Goal: Task Accomplishment & Management: Manage account settings

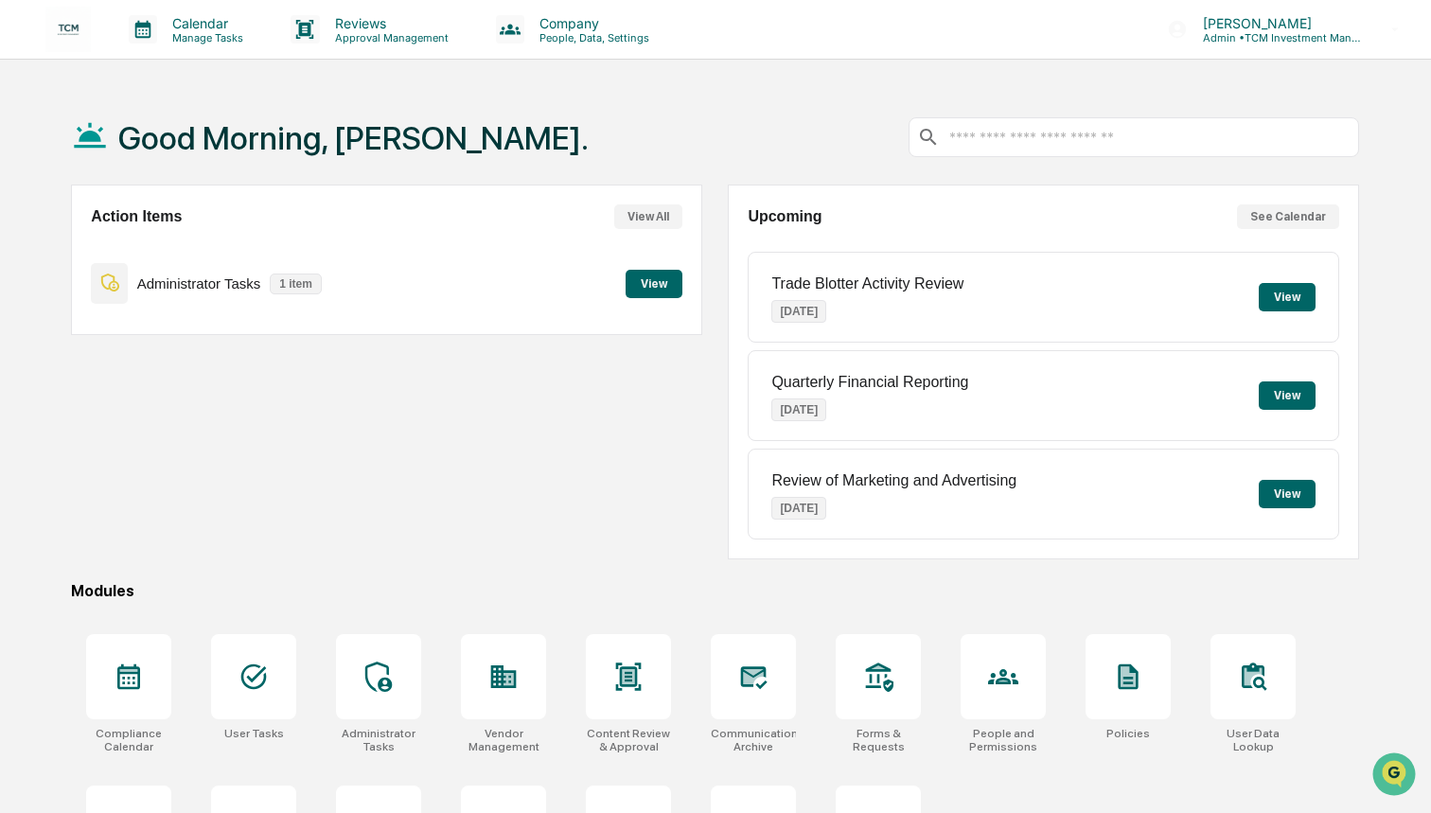
click at [667, 286] on button "View" at bounding box center [654, 284] width 57 height 28
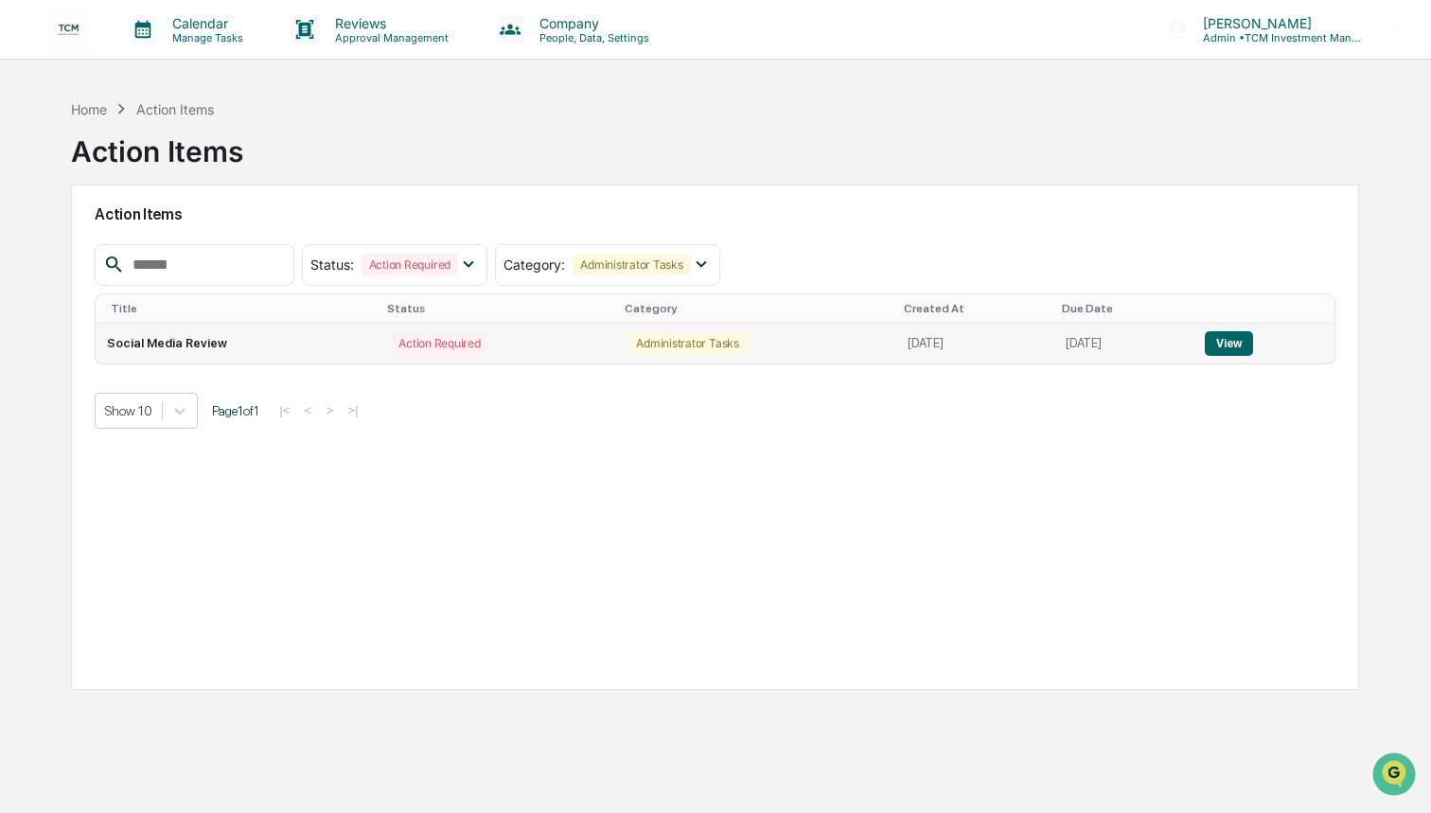
click at [295, 341] on td "Social Media Review" at bounding box center [238, 344] width 284 height 40
click at [1253, 339] on button "View" at bounding box center [1229, 343] width 48 height 25
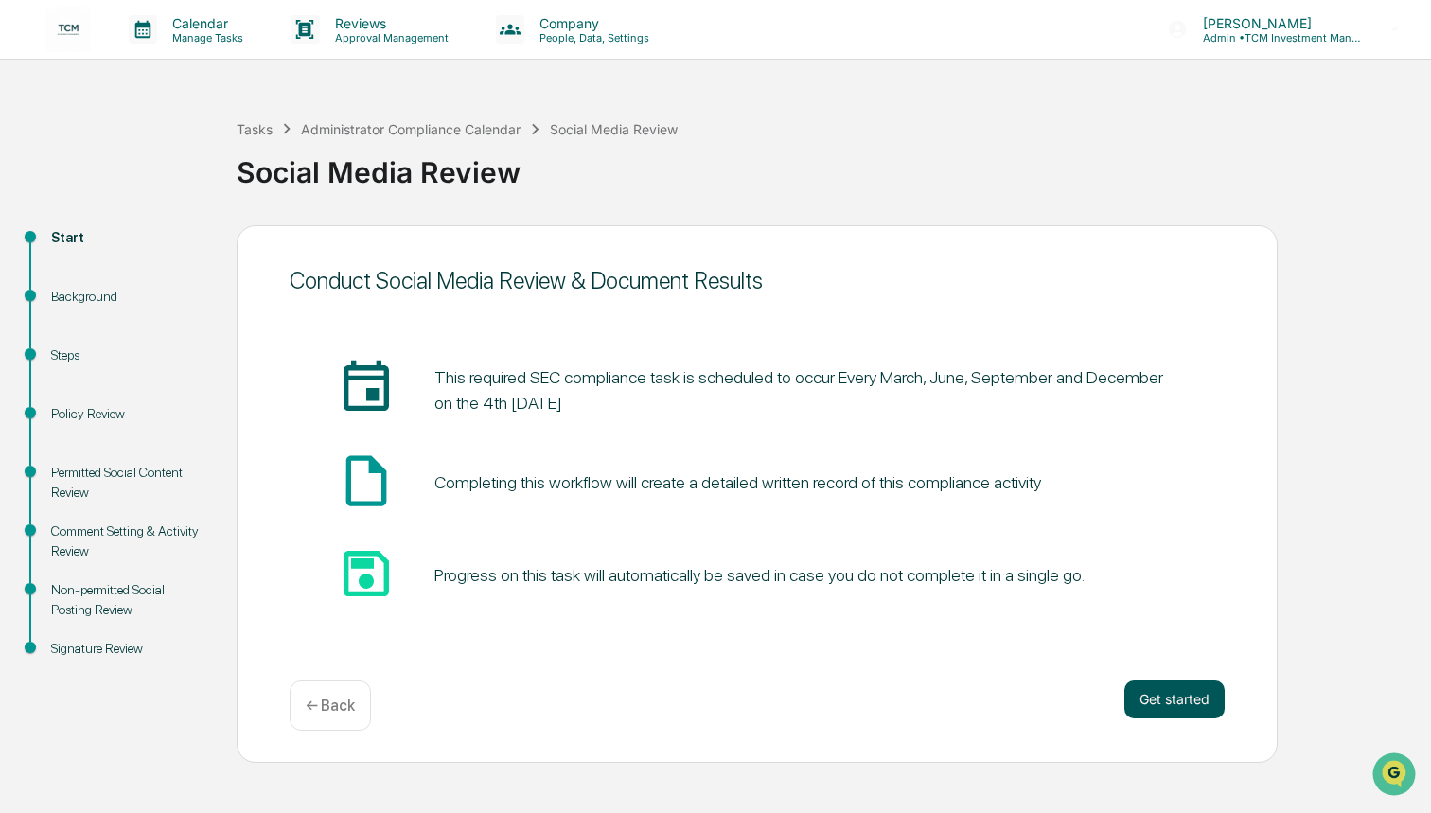
click at [1197, 702] on button "Get started" at bounding box center [1175, 700] width 100 height 38
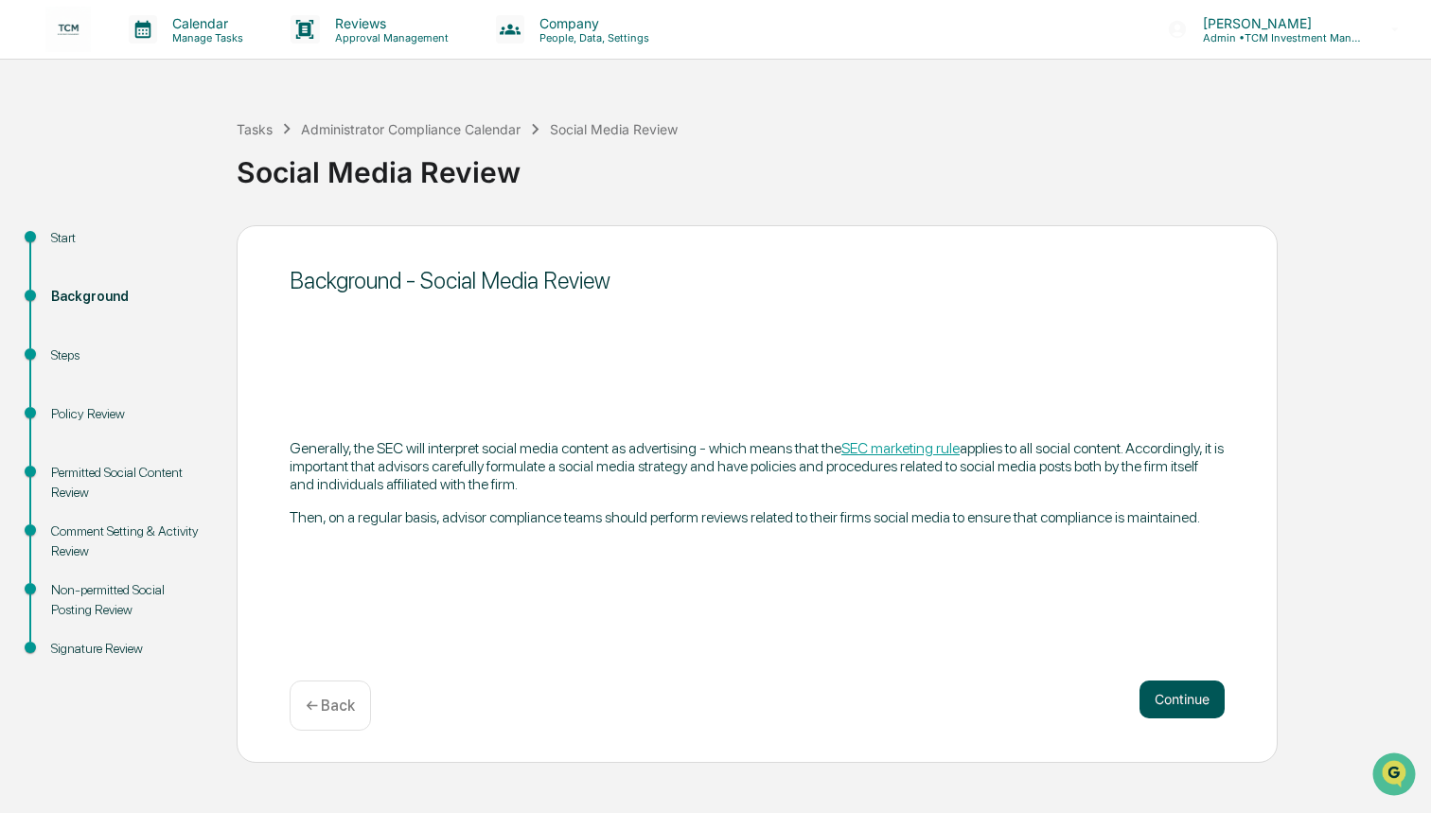
click at [1191, 701] on button "Continue" at bounding box center [1182, 700] width 85 height 38
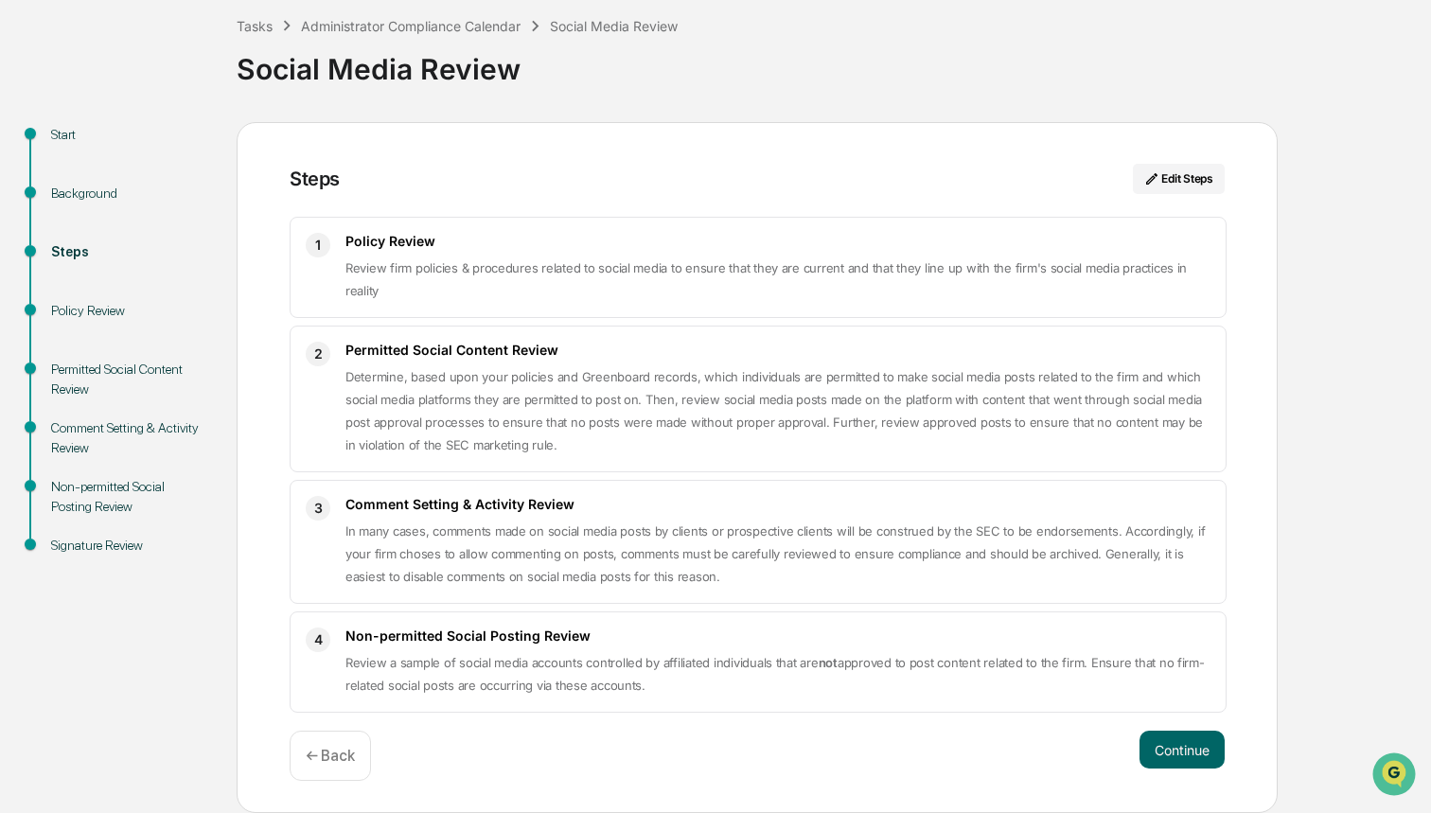
scroll to position [104, 0]
click at [1186, 755] on button "Continue" at bounding box center [1182, 750] width 85 height 38
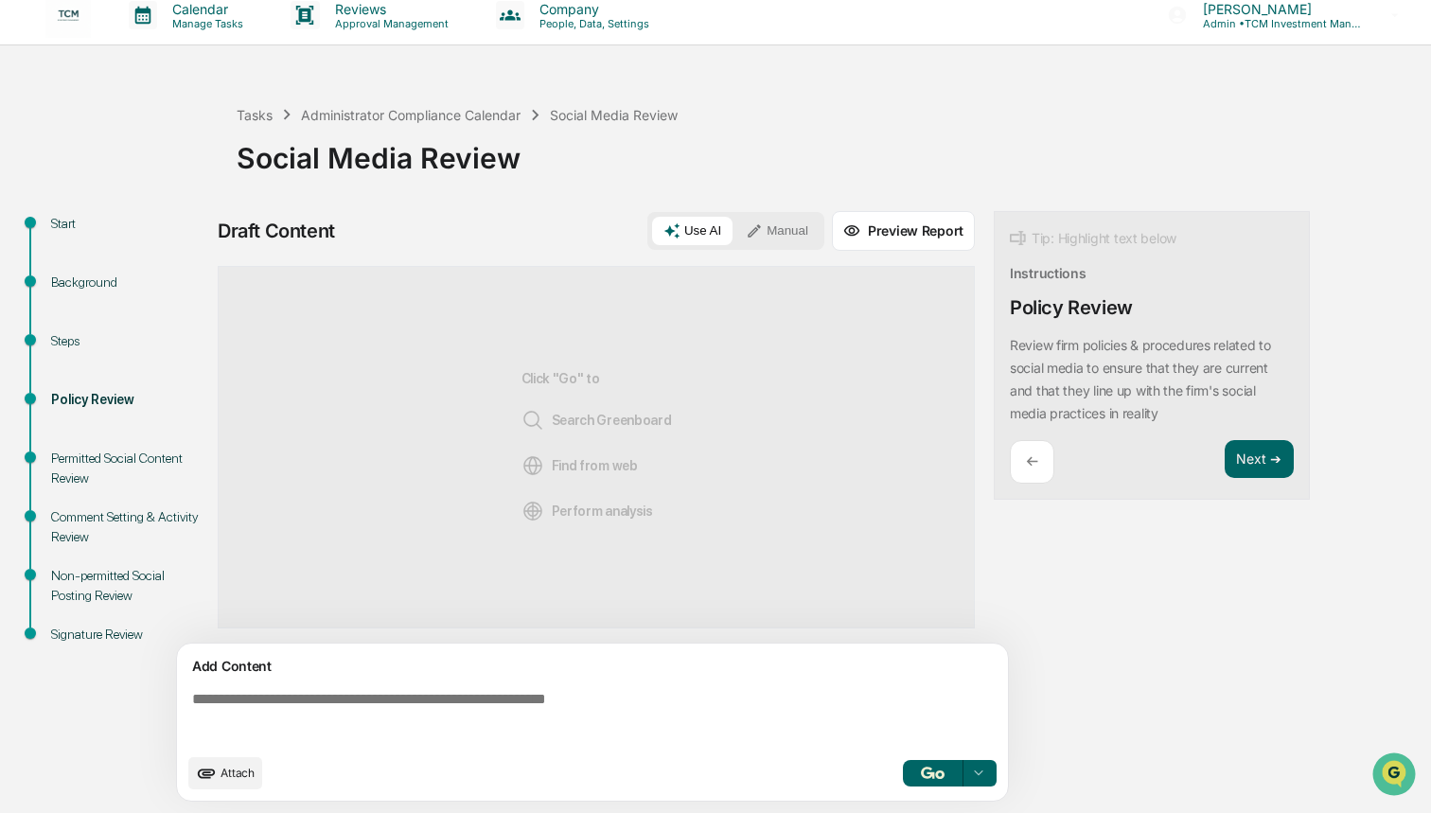
scroll to position [15, 0]
click at [1258, 451] on button "Next ➔" at bounding box center [1259, 459] width 69 height 39
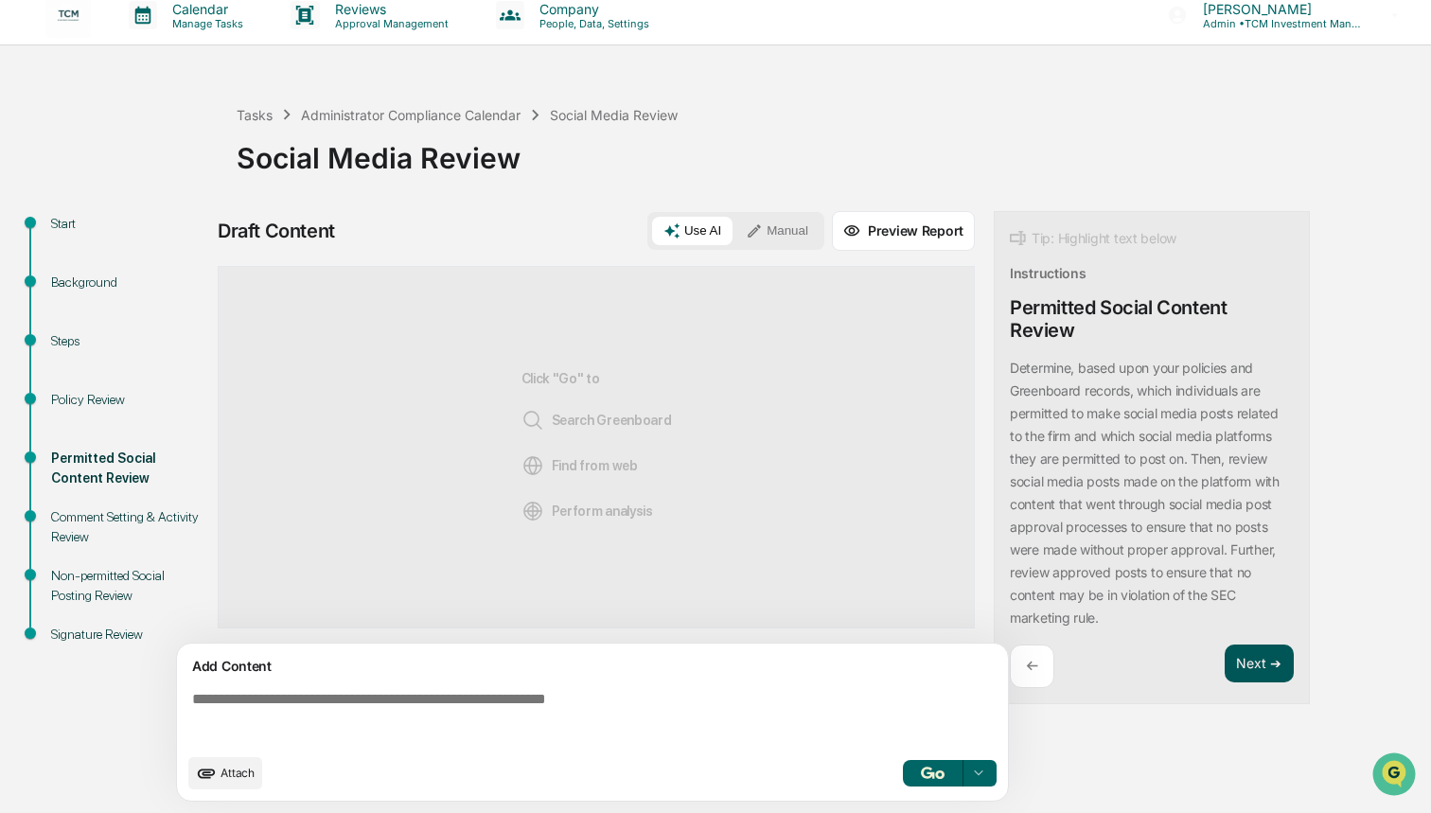
click at [1268, 655] on button "Next ➔" at bounding box center [1259, 664] width 69 height 39
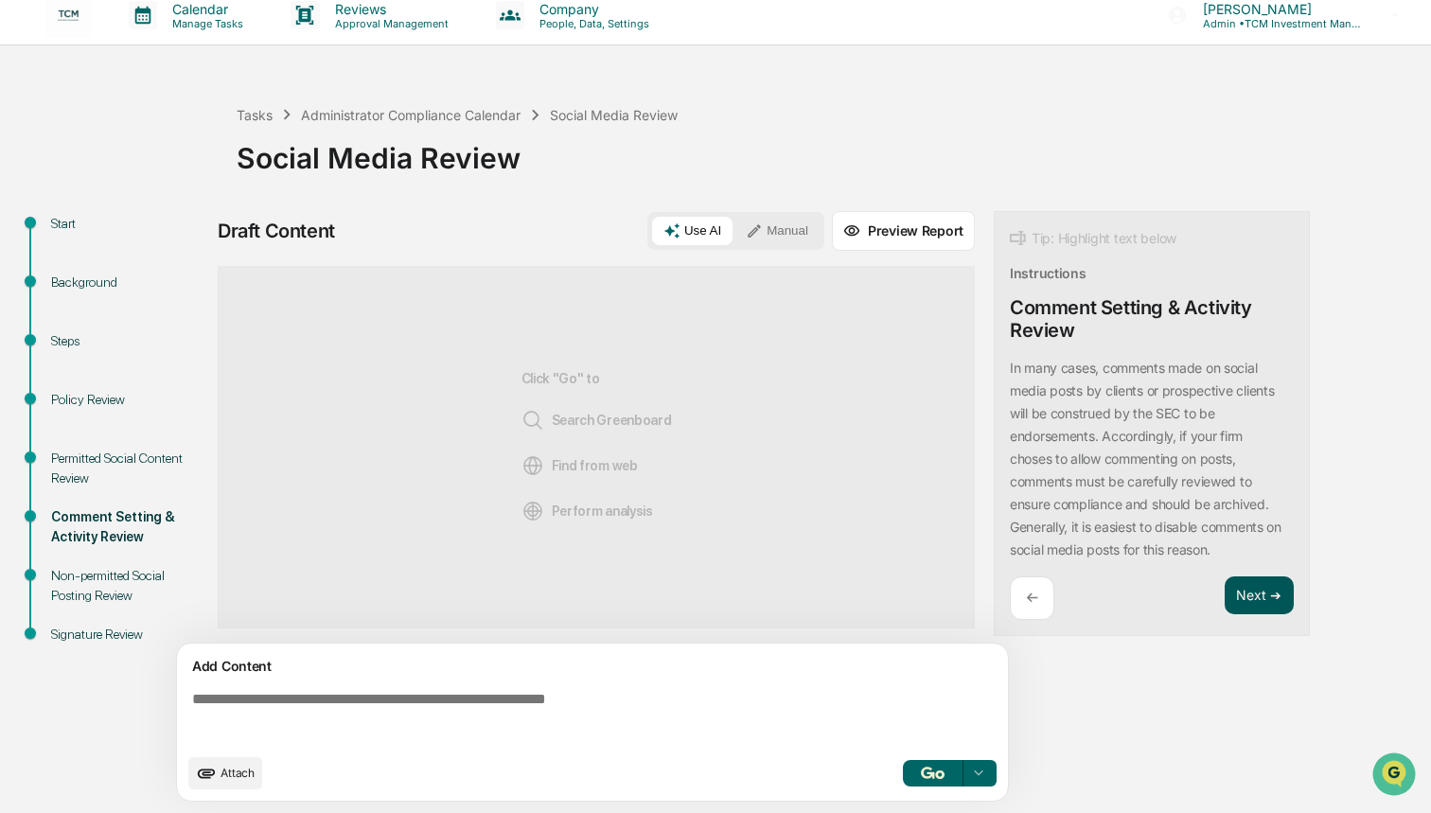
click at [1265, 590] on button "Next ➔" at bounding box center [1259, 596] width 69 height 39
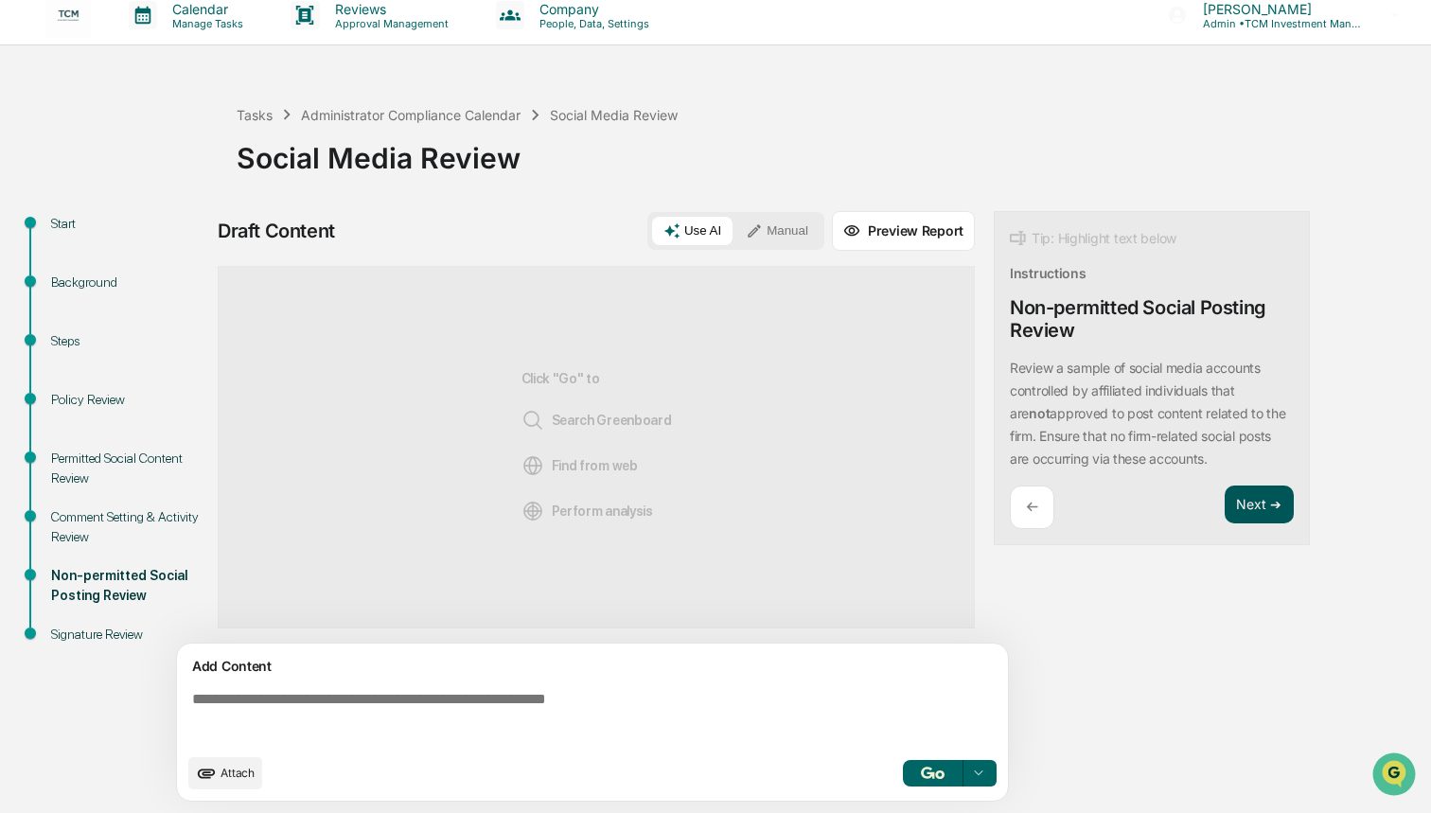
click at [1254, 500] on button "Next ➔" at bounding box center [1259, 505] width 69 height 39
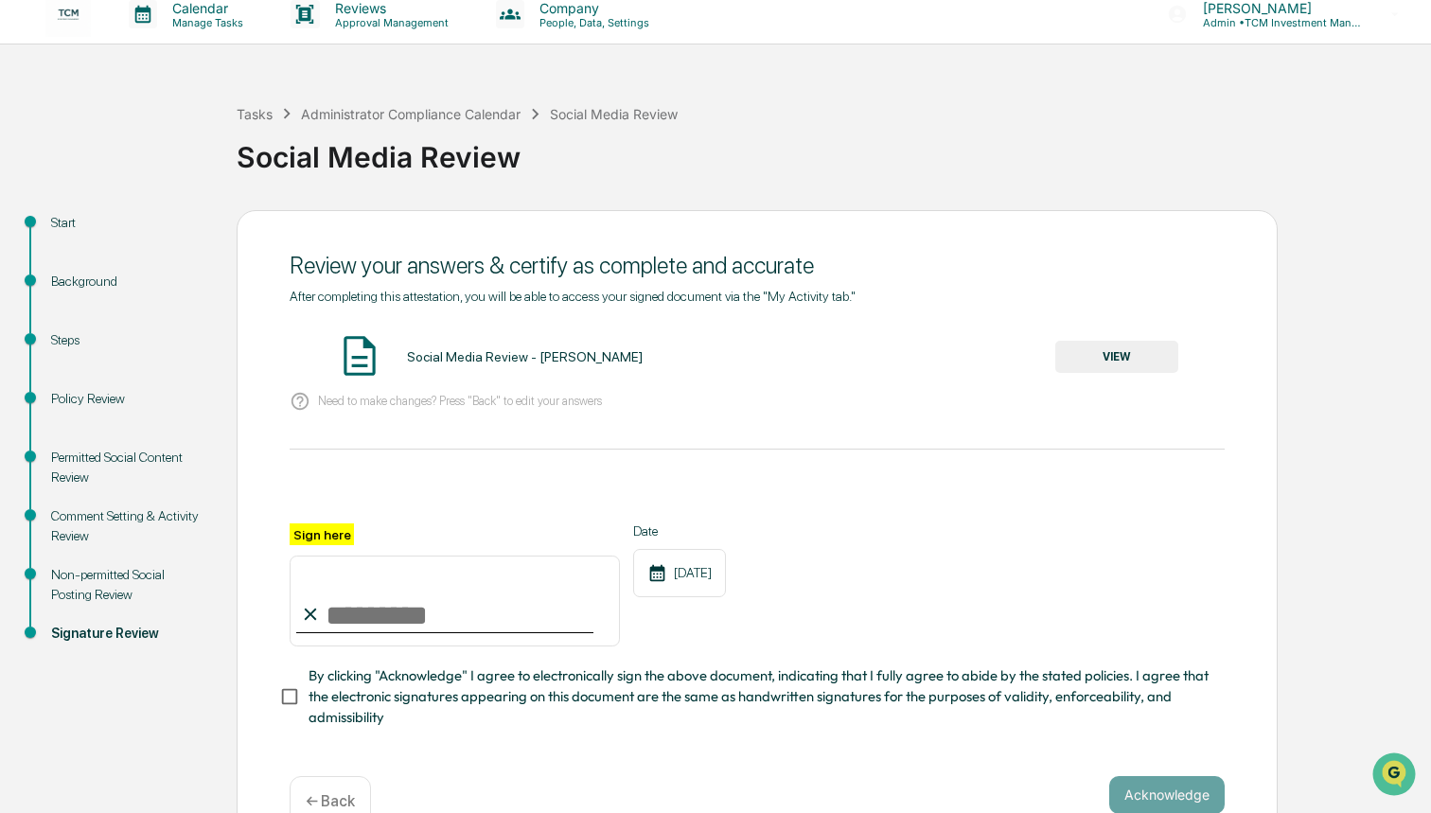
click at [422, 619] on input "Sign here" at bounding box center [455, 601] width 330 height 91
type input "**********"
click at [817, 635] on div "**********" at bounding box center [757, 585] width 935 height 123
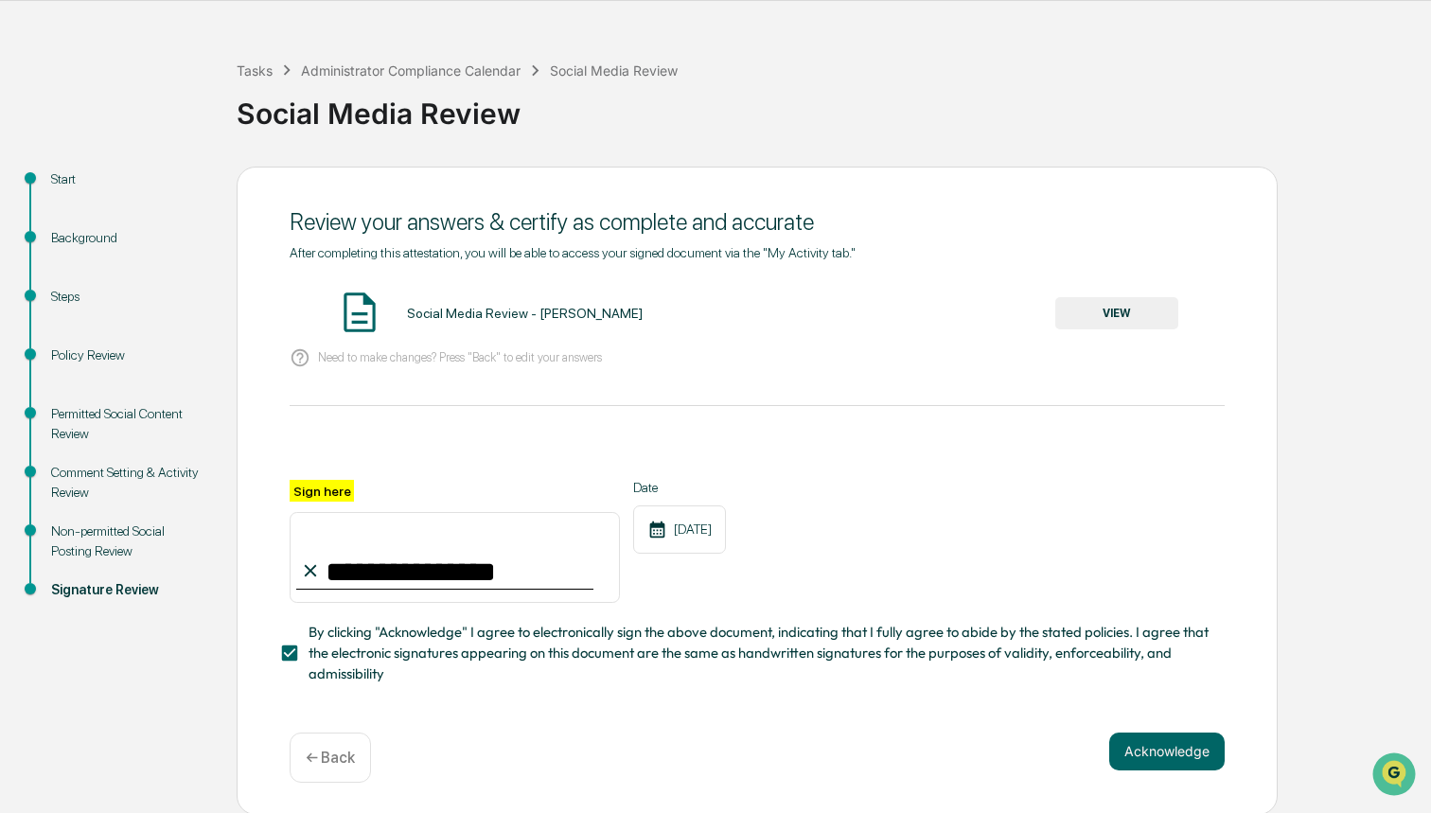
scroll to position [58, 0]
click at [1162, 754] on button "Acknowledge" at bounding box center [1166, 753] width 115 height 38
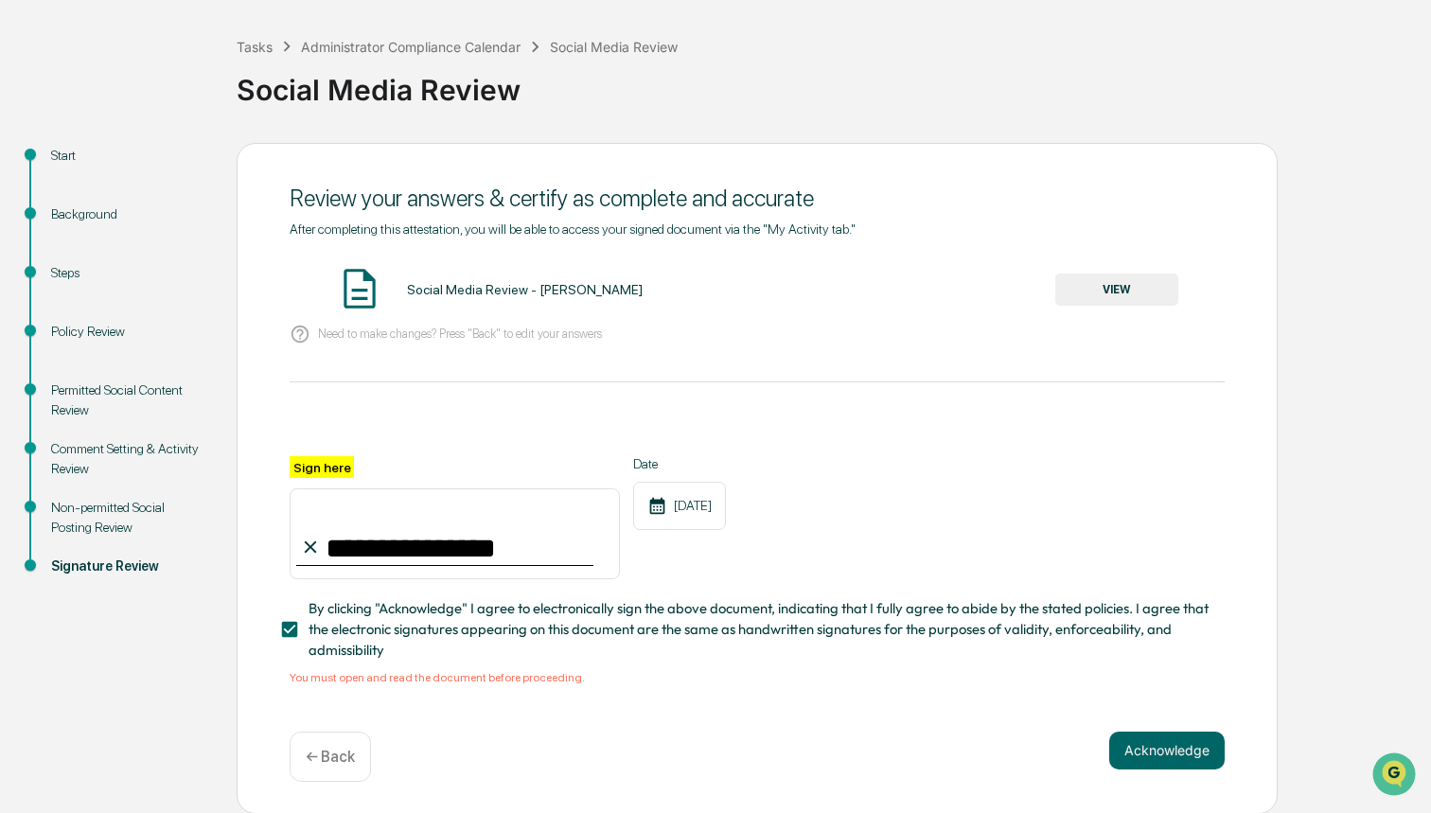
scroll to position [80, 0]
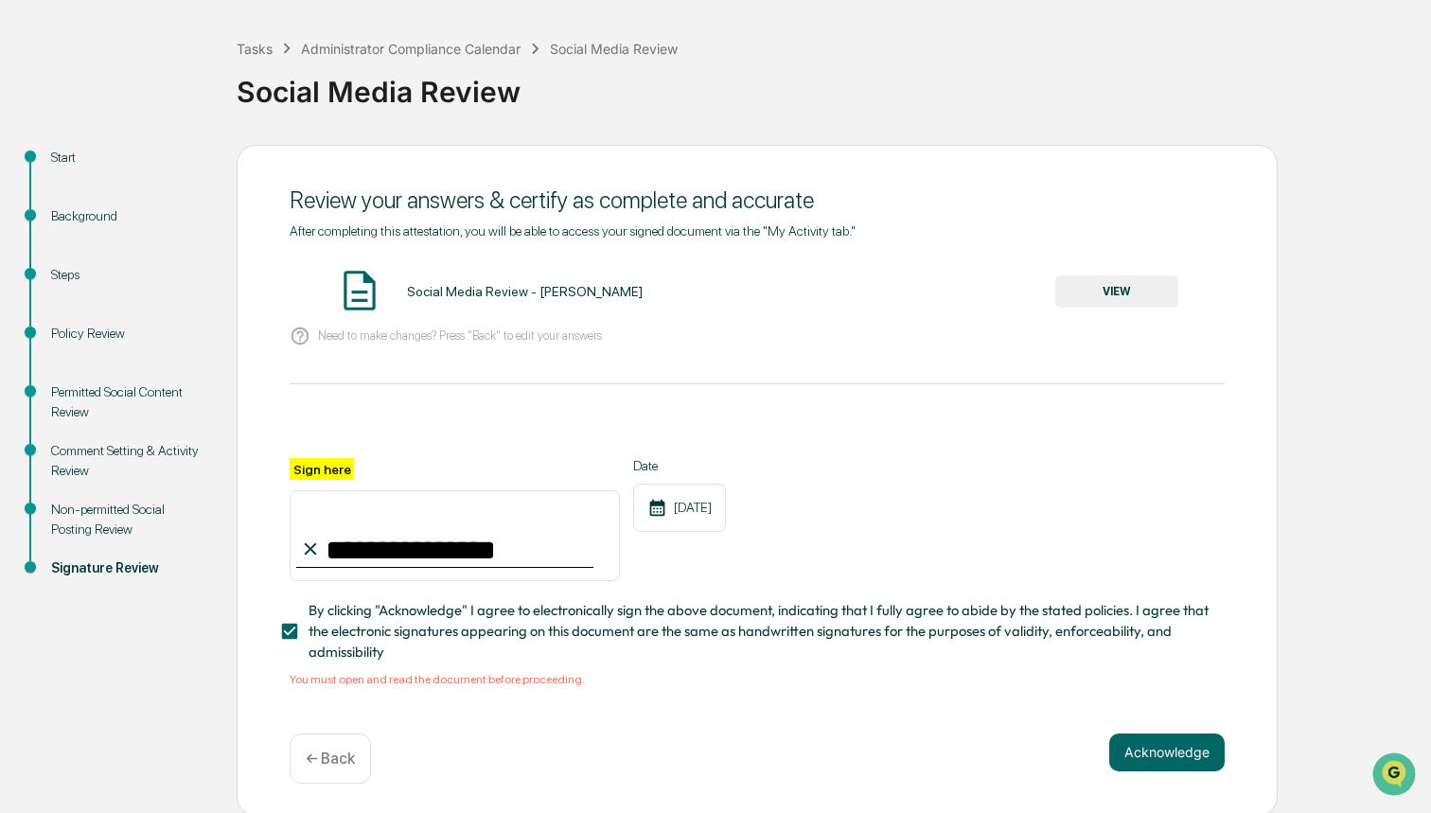
click at [1095, 297] on button "VIEW" at bounding box center [1117, 291] width 123 height 32
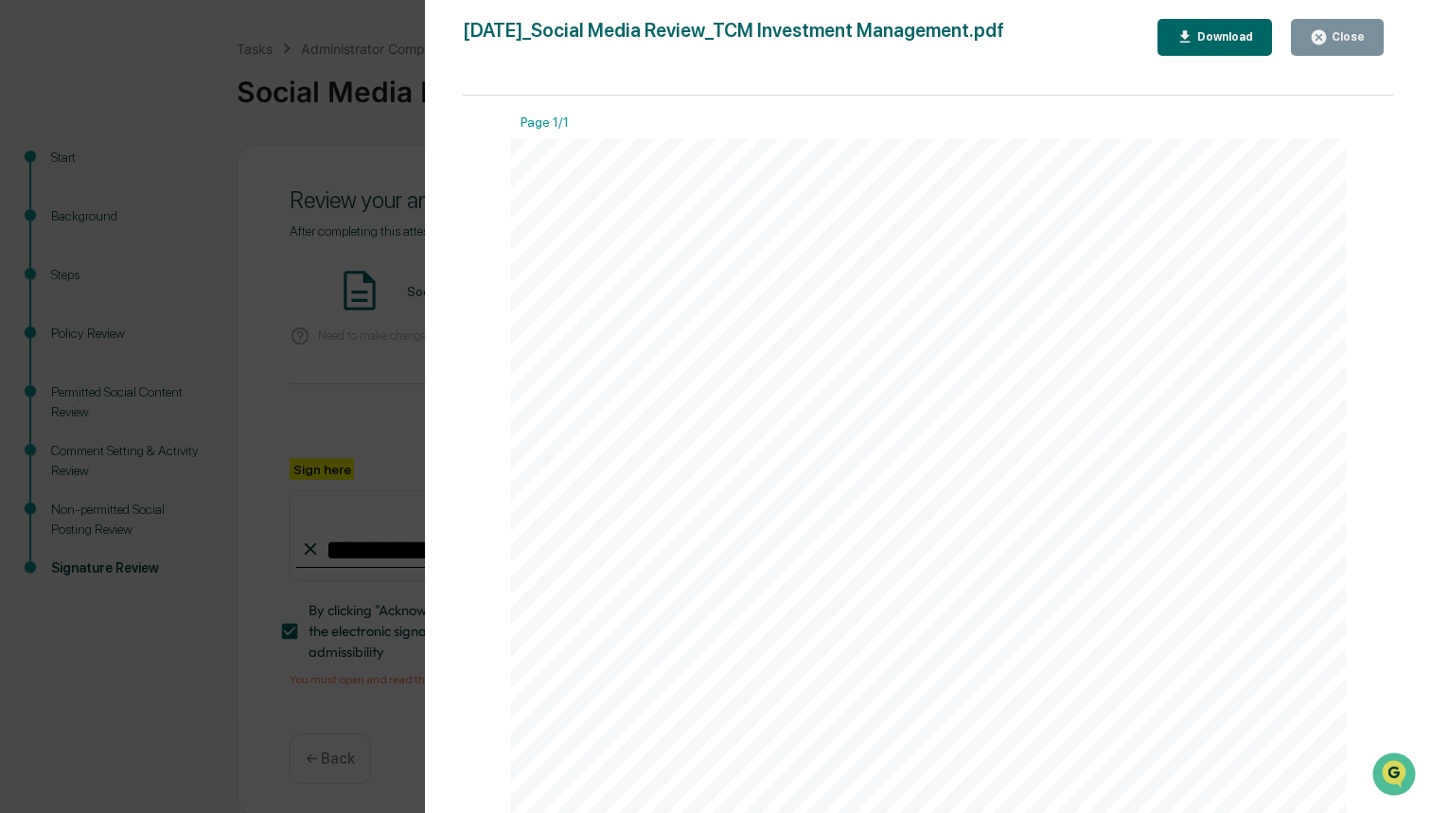
scroll to position [0, 0]
click at [1334, 38] on div "Close" at bounding box center [1346, 36] width 37 height 13
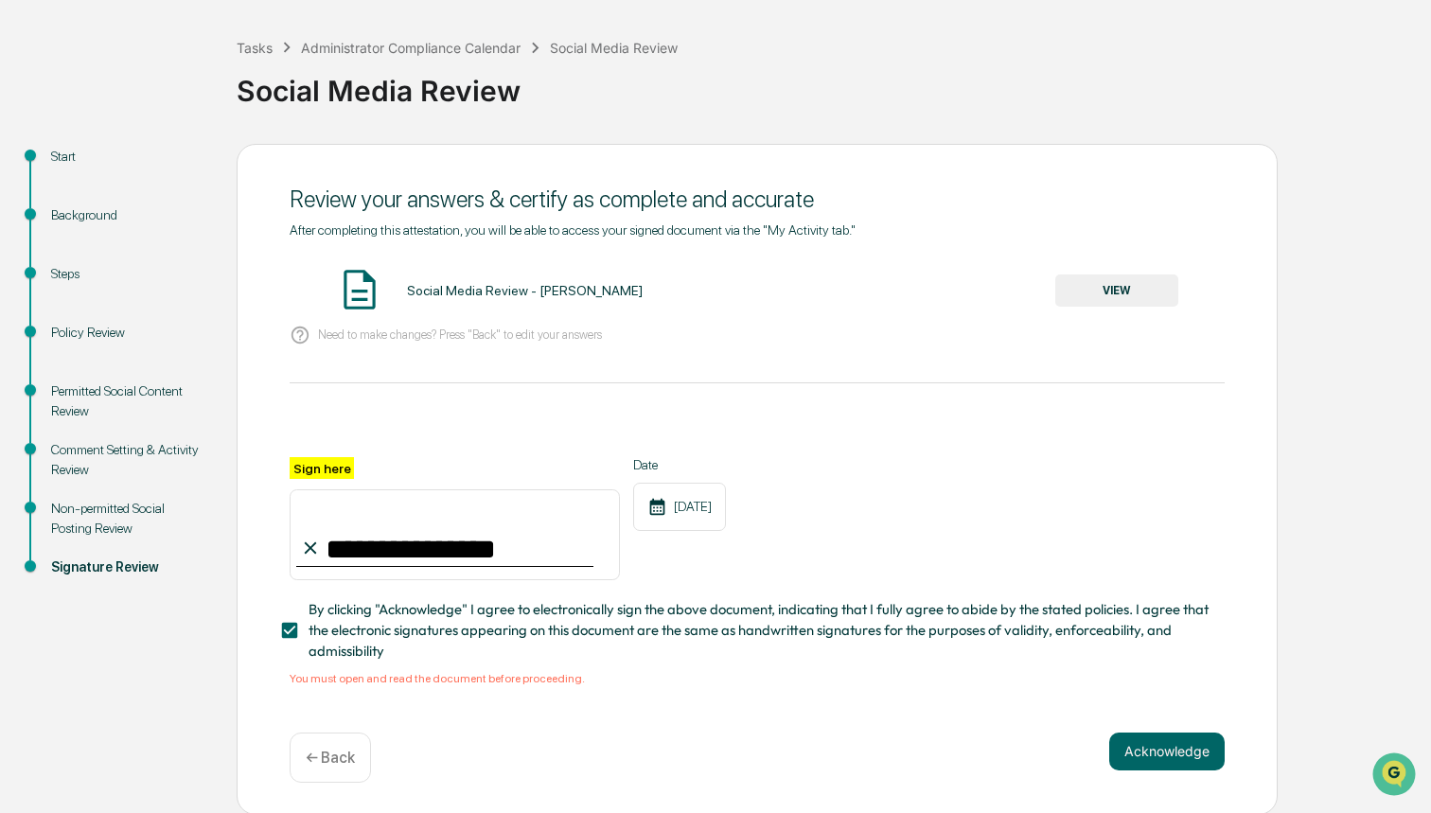
scroll to position [80, 0]
click at [1190, 741] on button "Acknowledge" at bounding box center [1166, 753] width 115 height 38
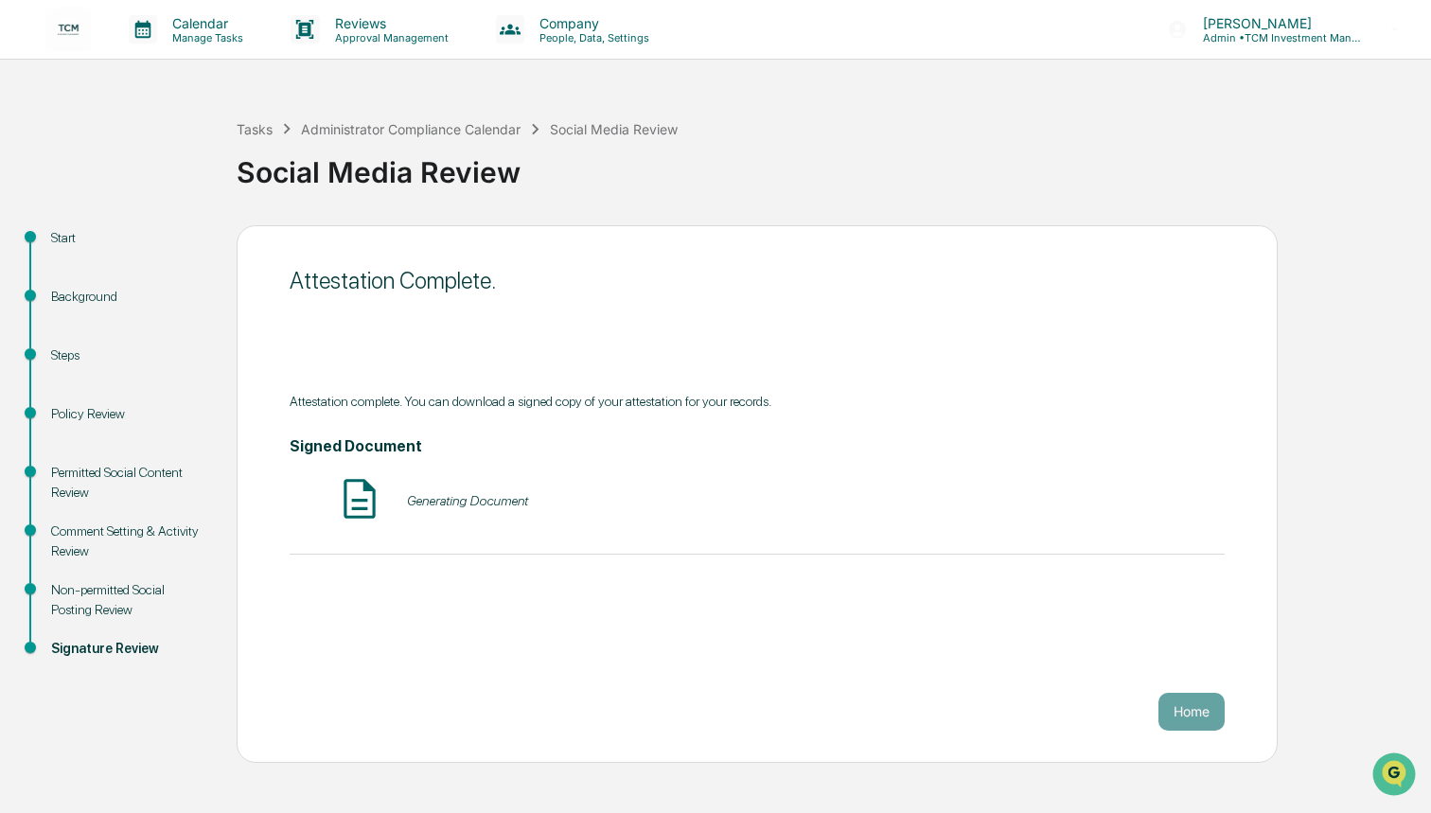
scroll to position [0, 0]
click at [1102, 505] on button "VIEW" at bounding box center [1117, 501] width 123 height 32
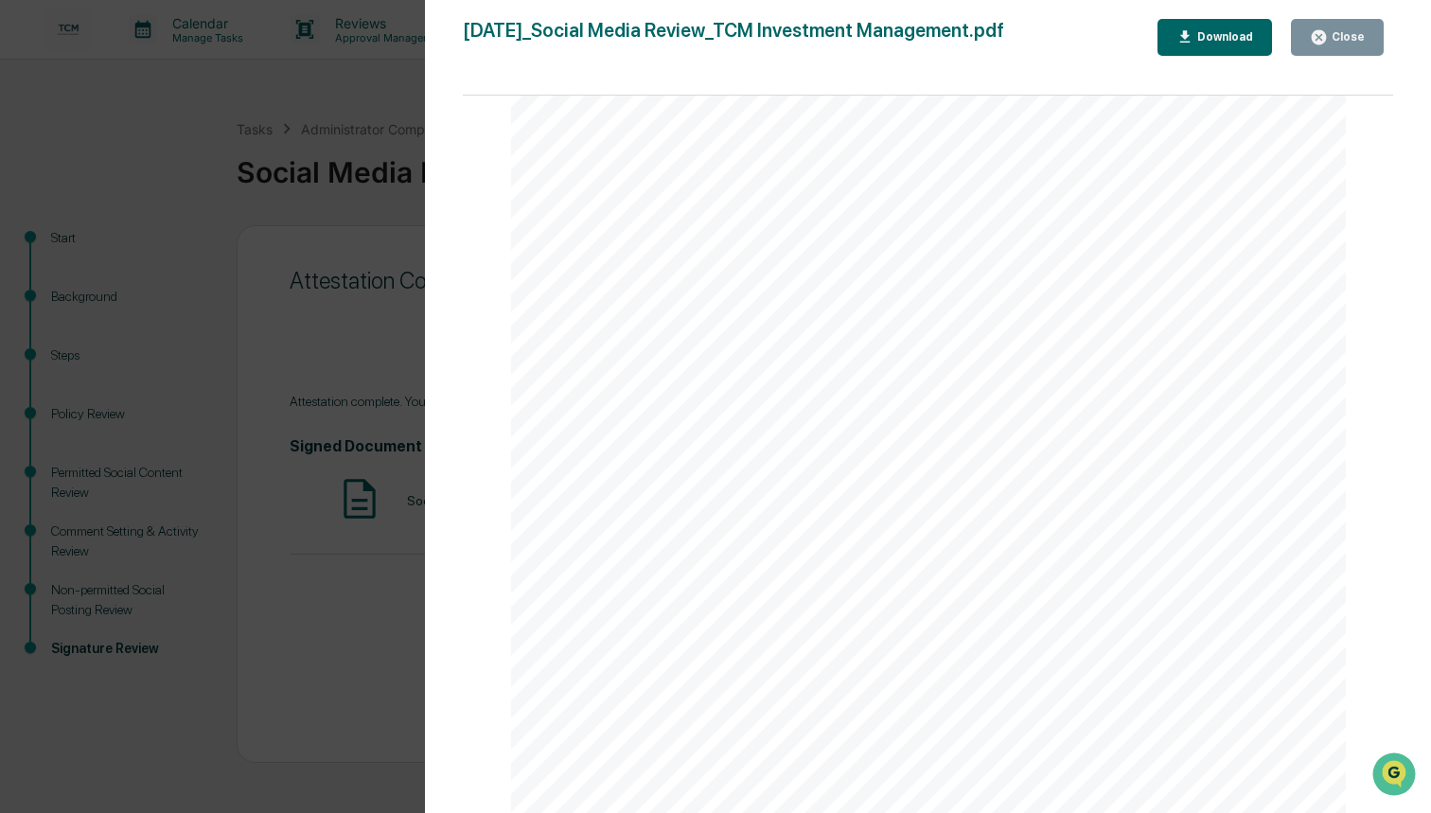
scroll to position [1651, 0]
click at [1363, 43] on div "Close" at bounding box center [1346, 36] width 37 height 13
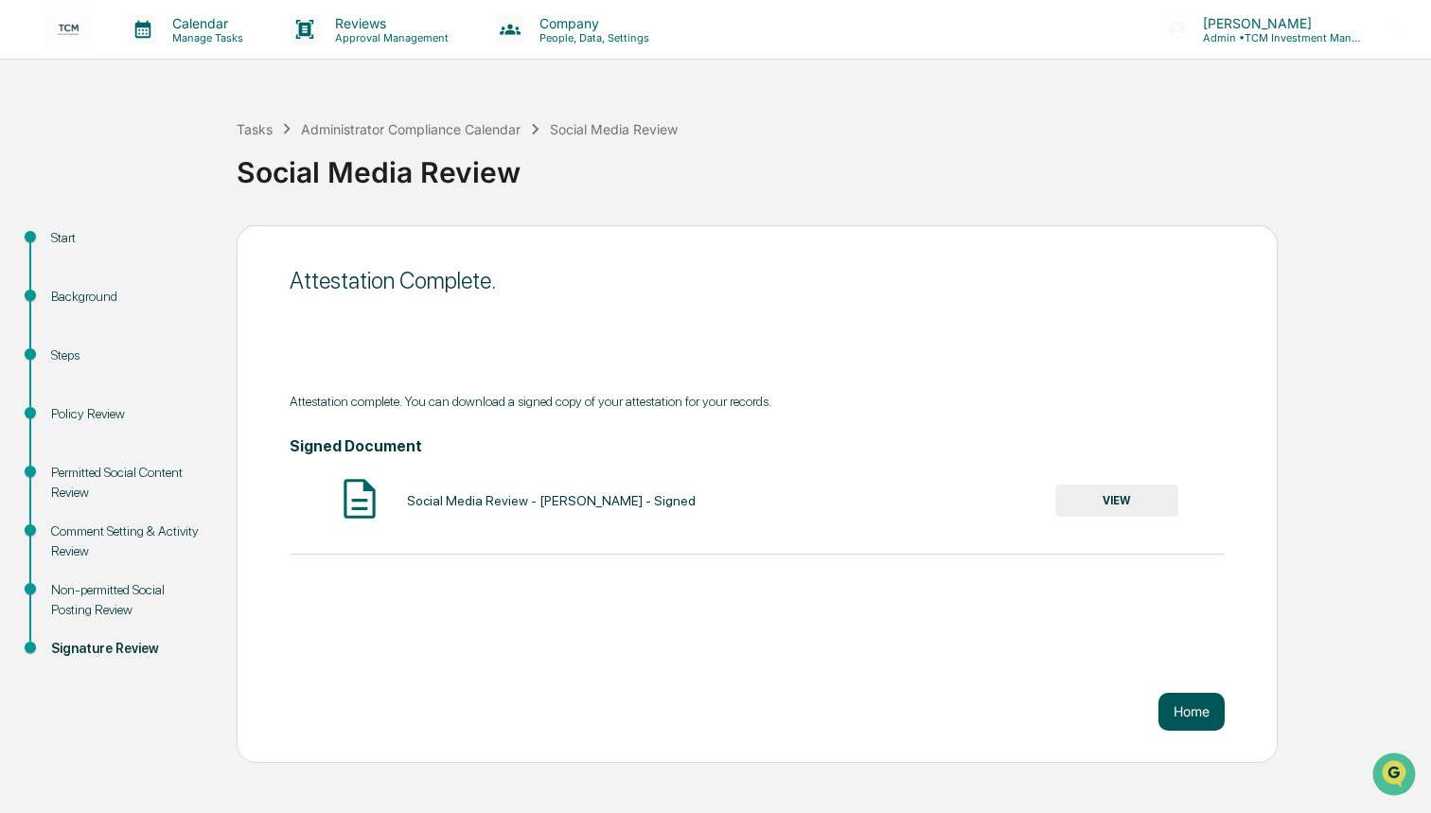
click at [1198, 703] on button "Home" at bounding box center [1192, 712] width 66 height 38
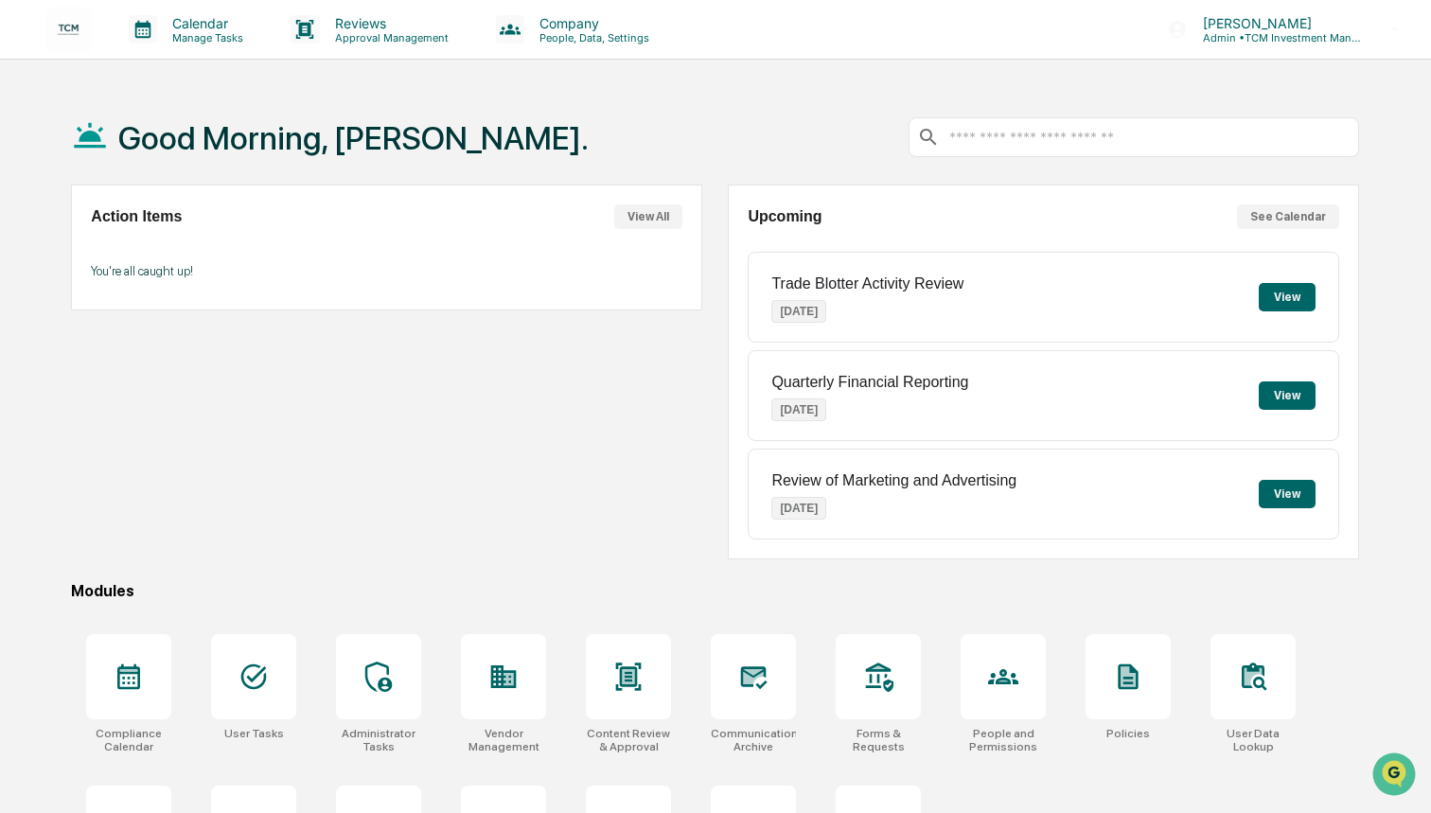
click at [1287, 299] on button "View" at bounding box center [1287, 297] width 57 height 28
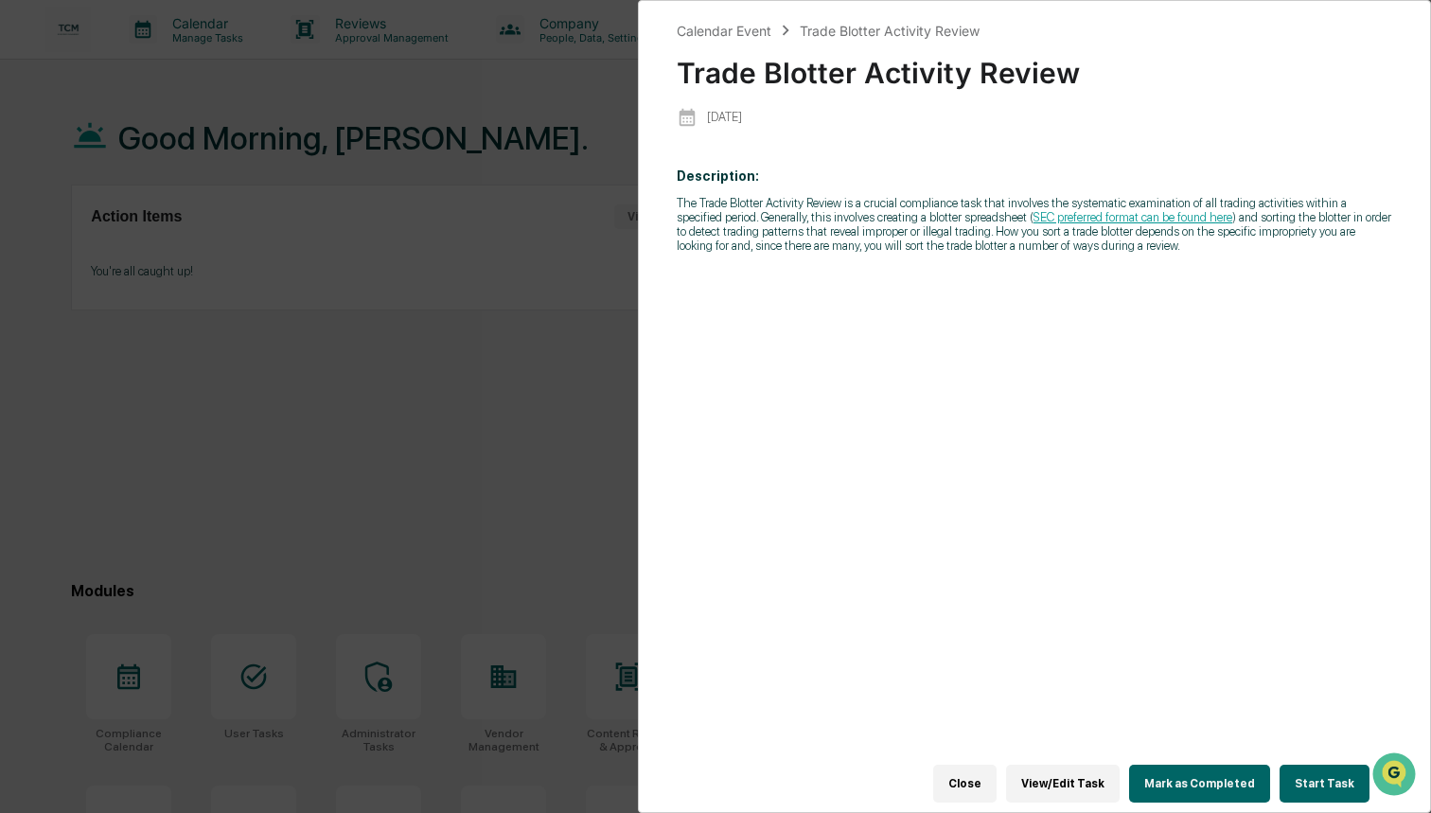
click at [1335, 783] on button "Start Task" at bounding box center [1325, 784] width 90 height 38
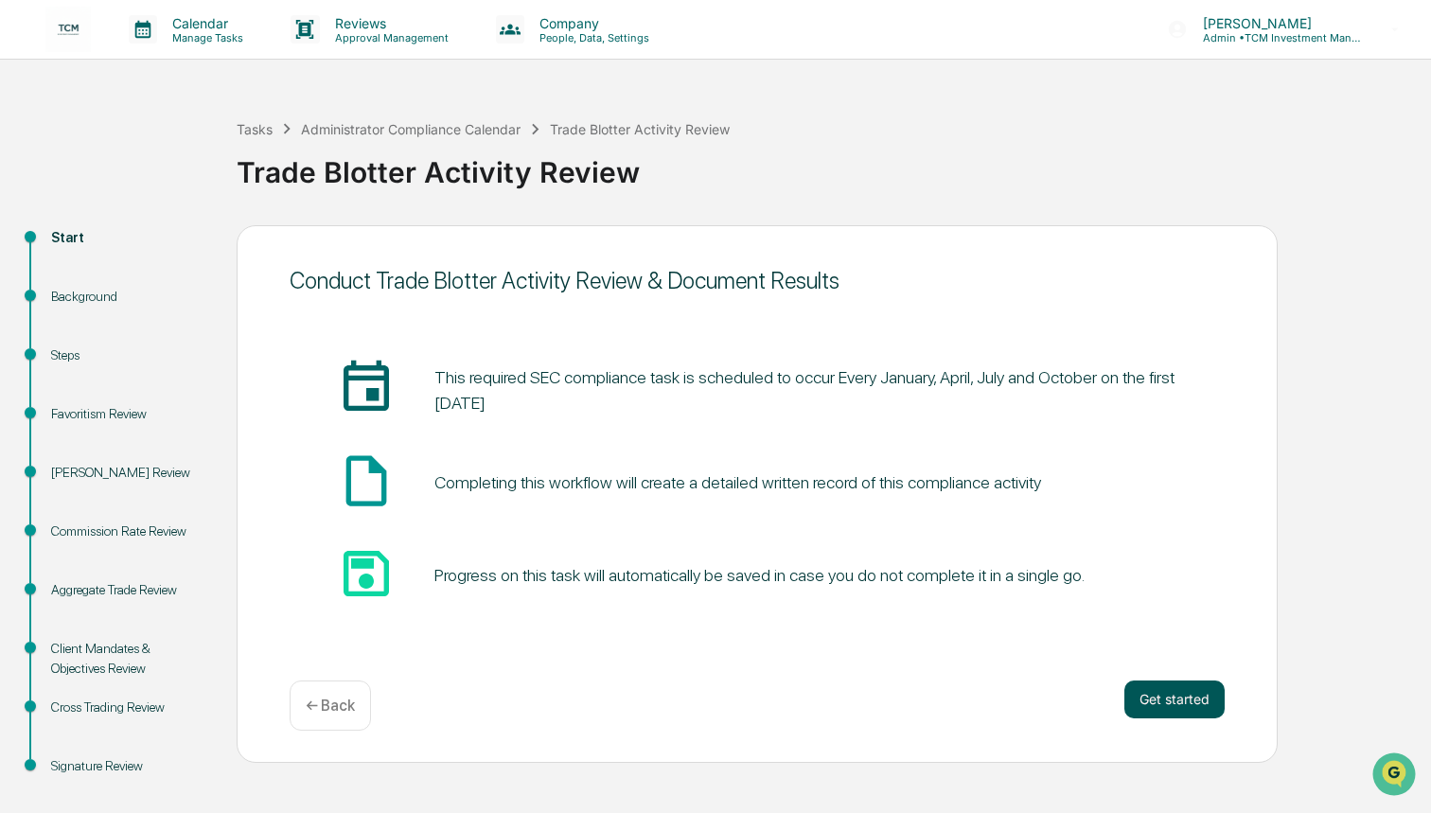
click at [1166, 696] on button "Get started" at bounding box center [1175, 700] width 100 height 38
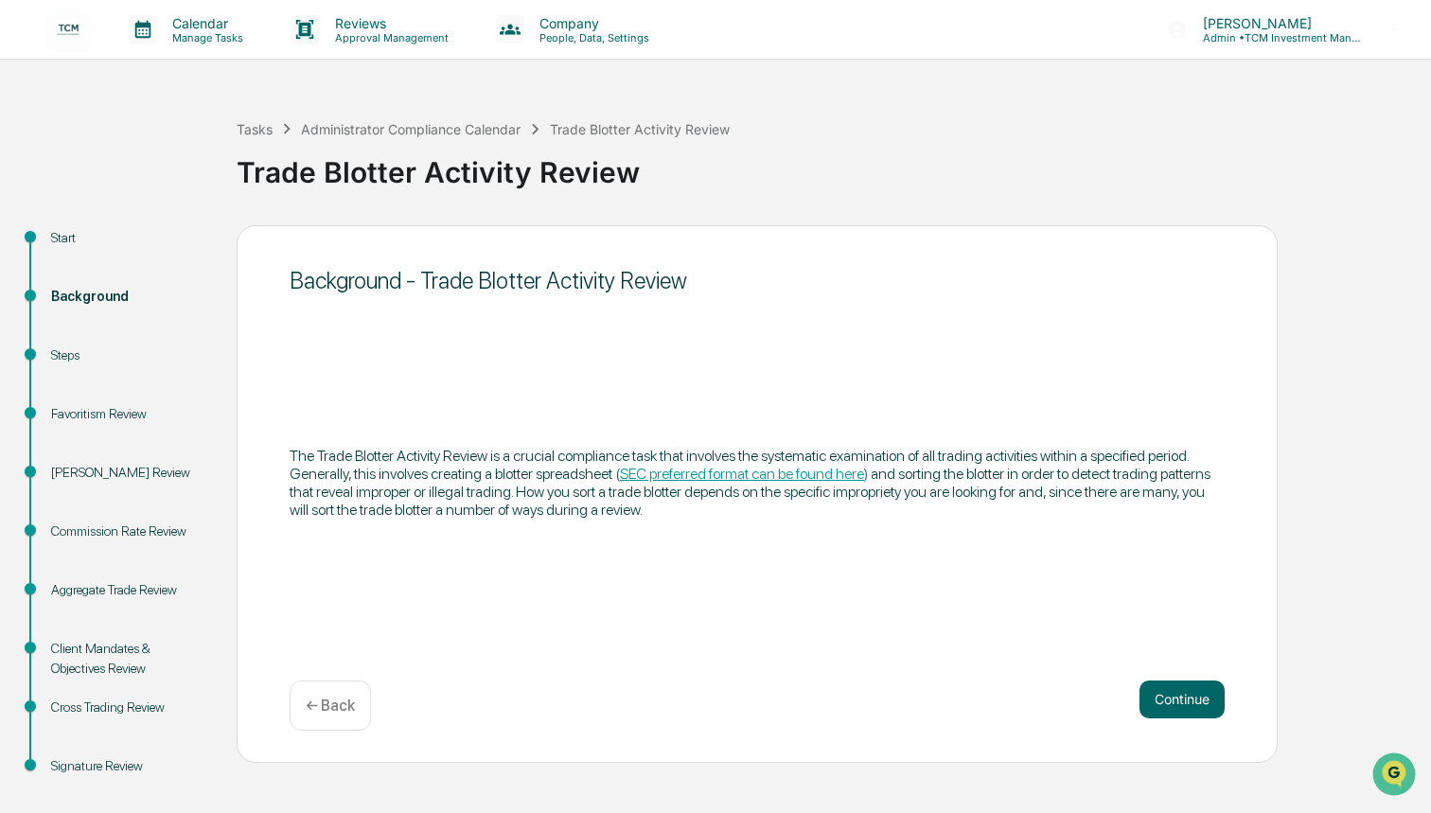
click at [1166, 696] on button "Continue" at bounding box center [1182, 700] width 85 height 38
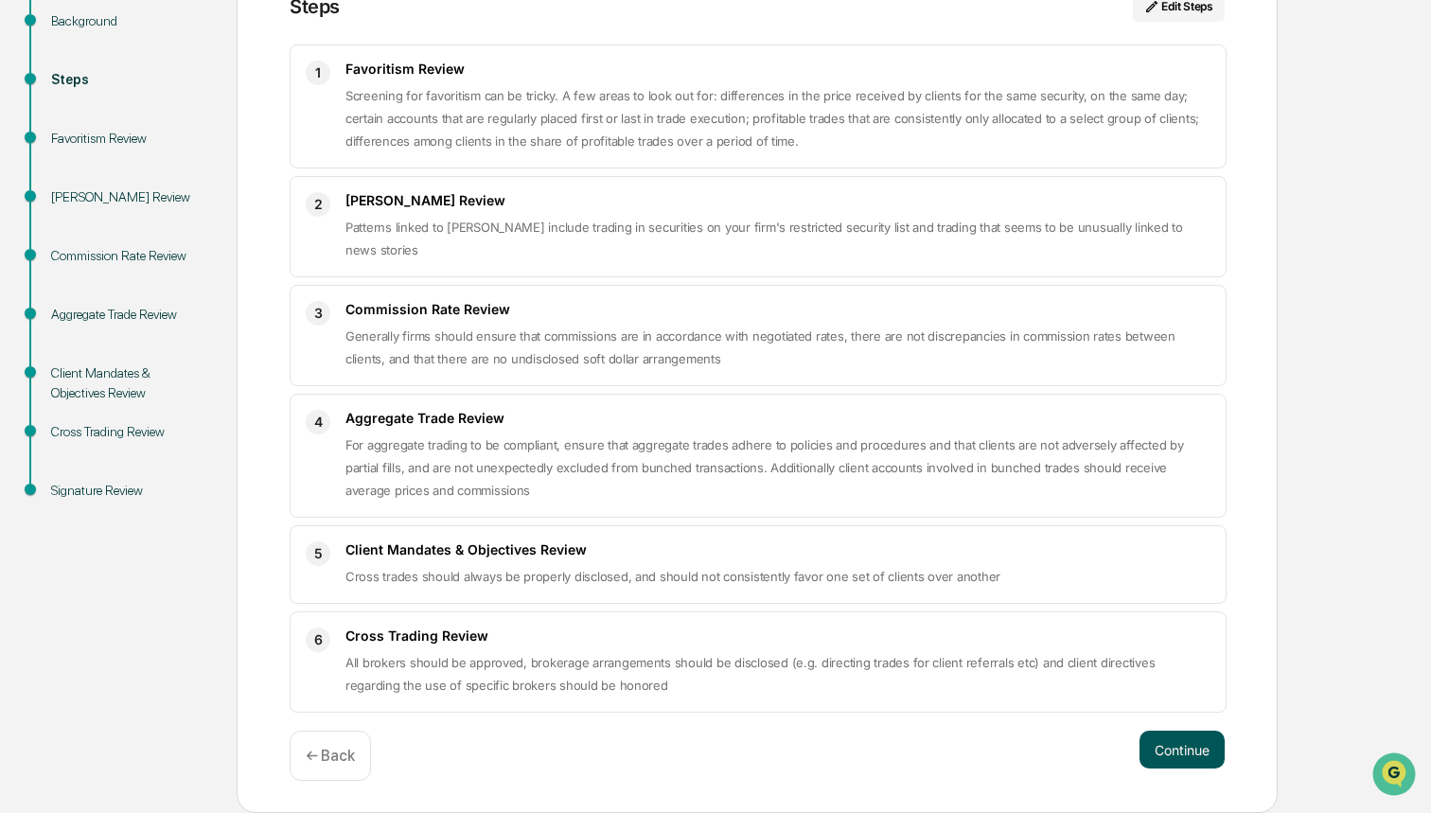
scroll to position [276, 0]
click at [1178, 752] on button "Continue" at bounding box center [1182, 750] width 85 height 38
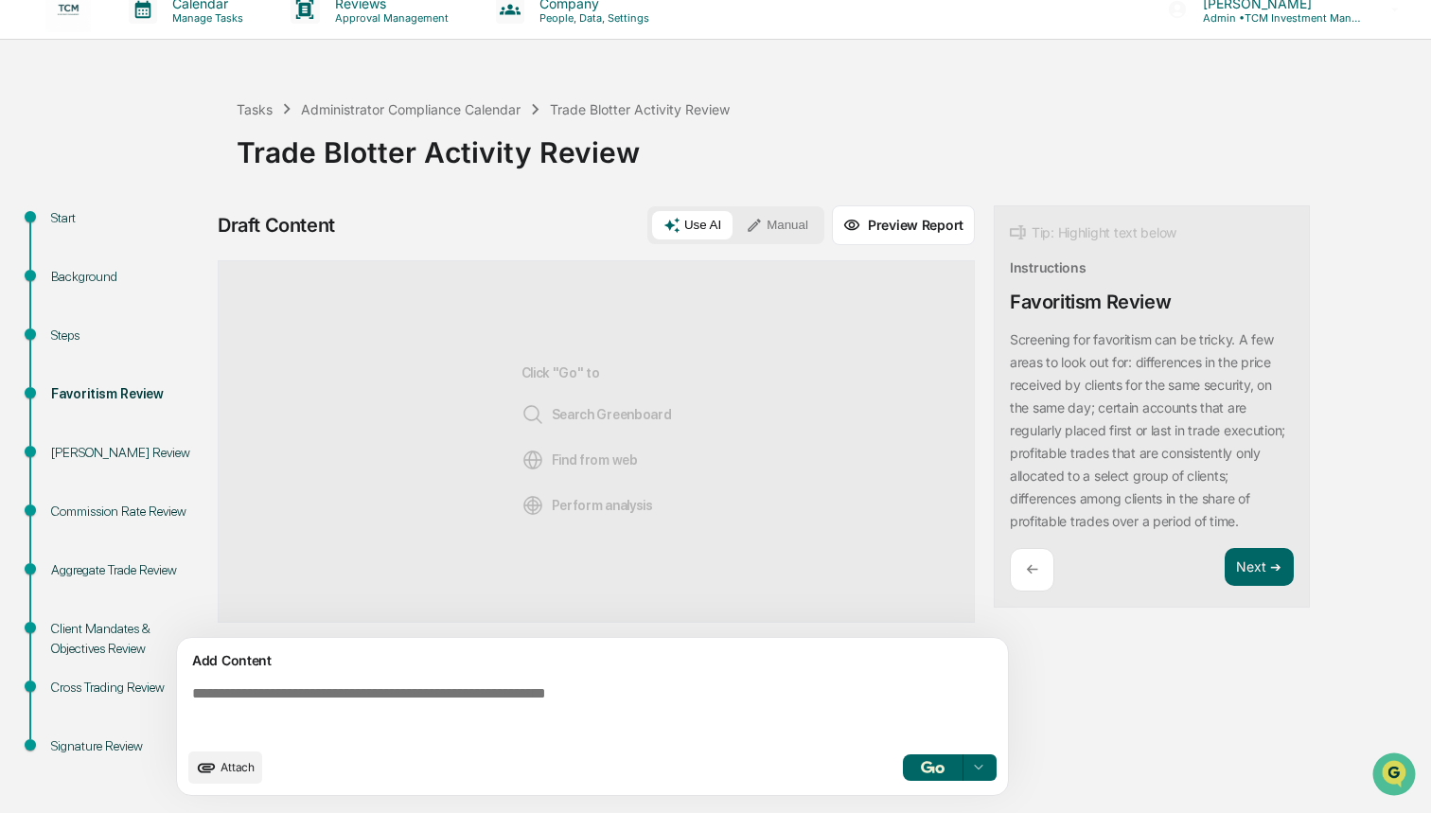
scroll to position [20, 0]
click at [1242, 587] on button "Next ➔" at bounding box center [1259, 567] width 69 height 39
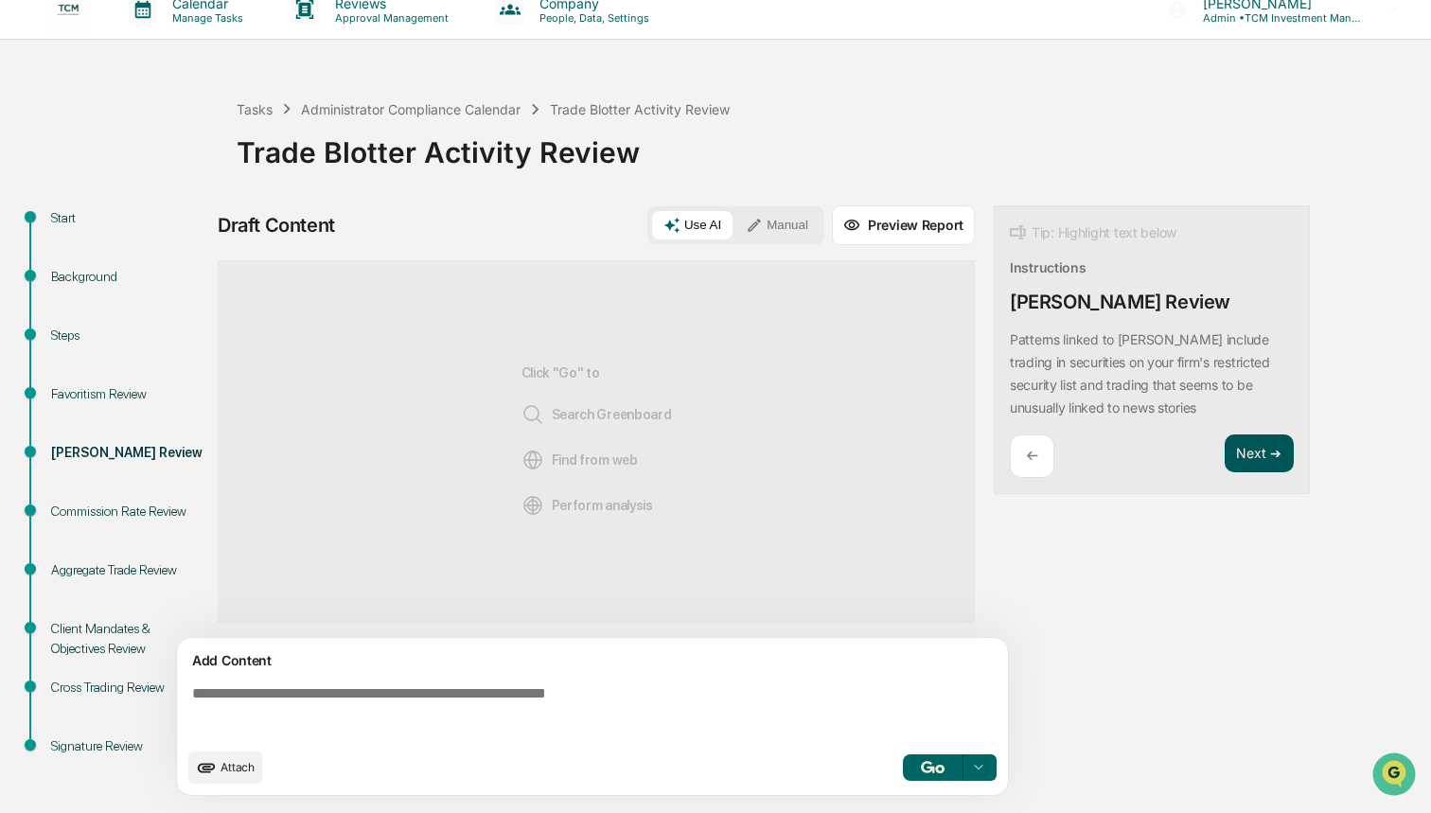
click at [1242, 457] on button "Next ➔" at bounding box center [1259, 454] width 69 height 39
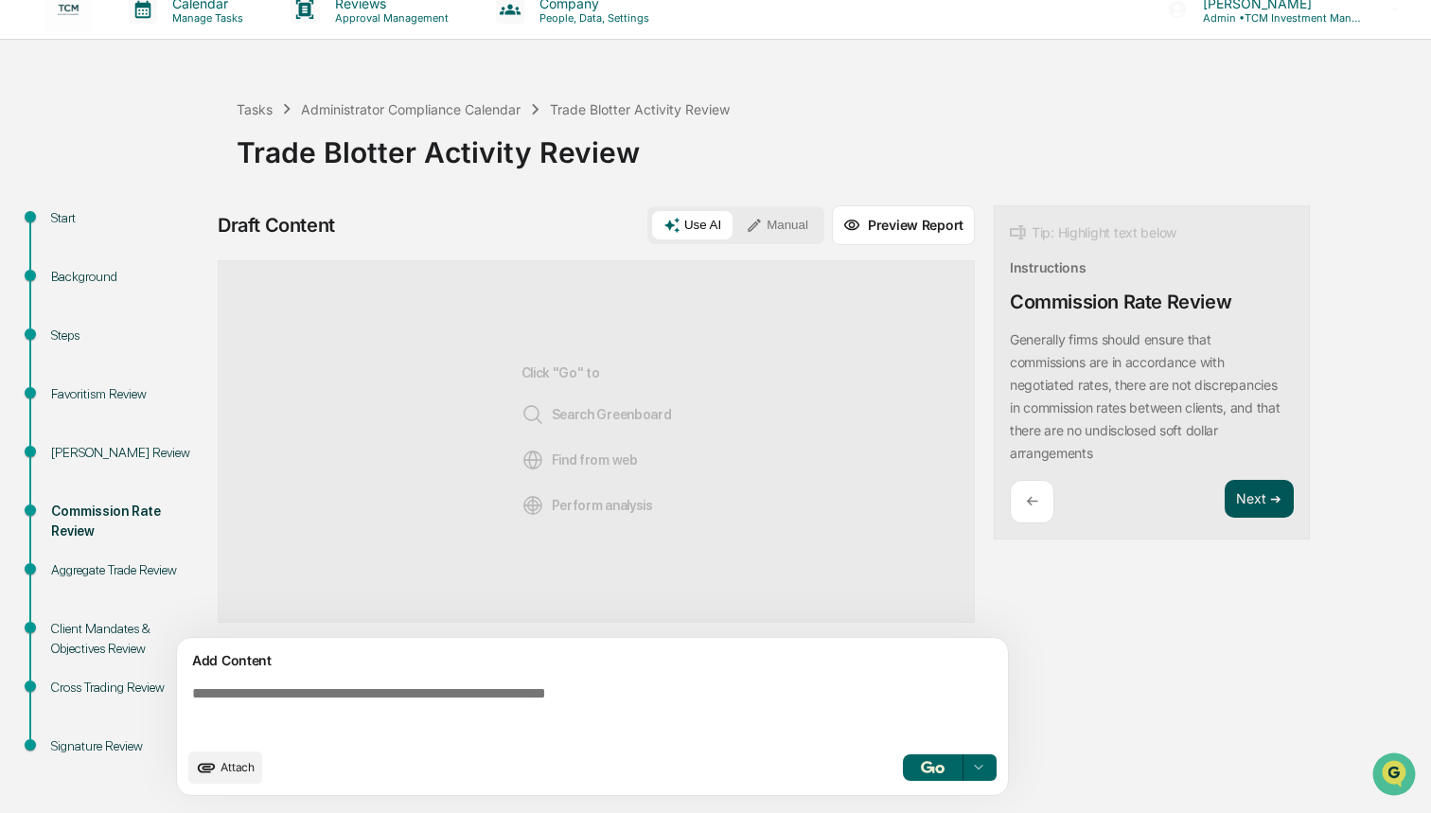
click at [1249, 490] on button "Next ➔" at bounding box center [1259, 499] width 69 height 39
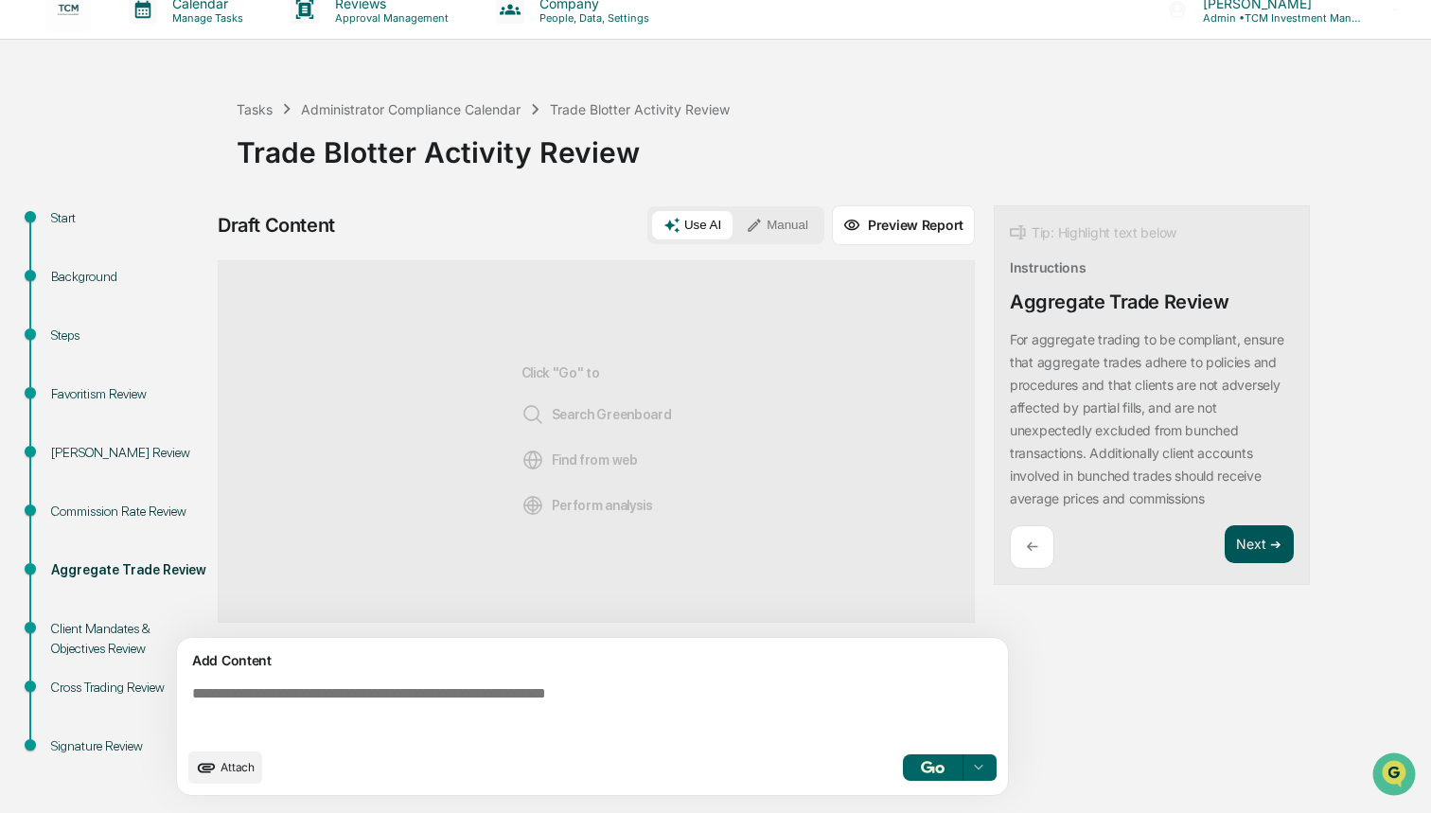
click at [1248, 547] on button "Next ➔" at bounding box center [1259, 544] width 69 height 39
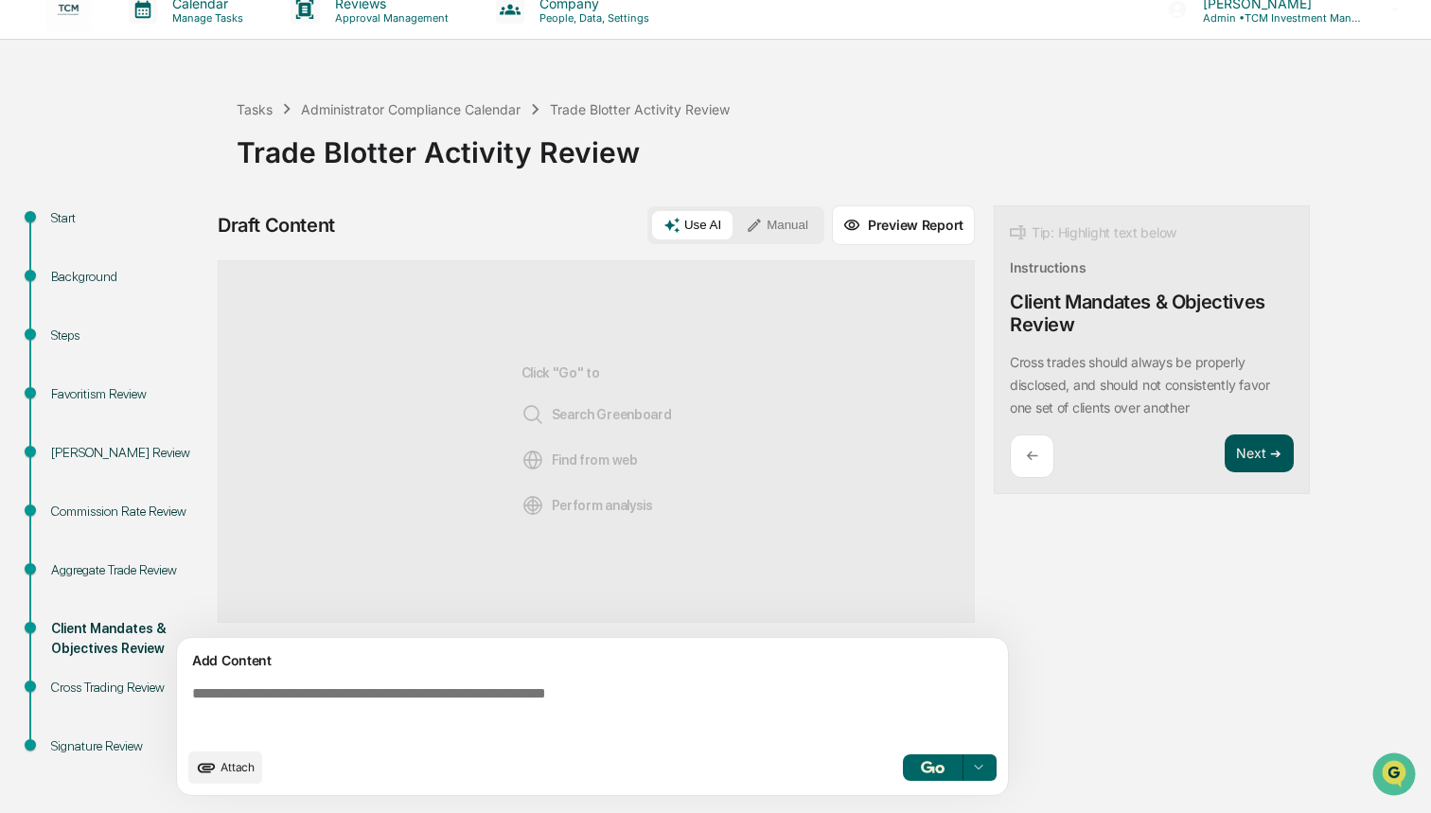
click at [1247, 457] on button "Next ➔" at bounding box center [1259, 454] width 69 height 39
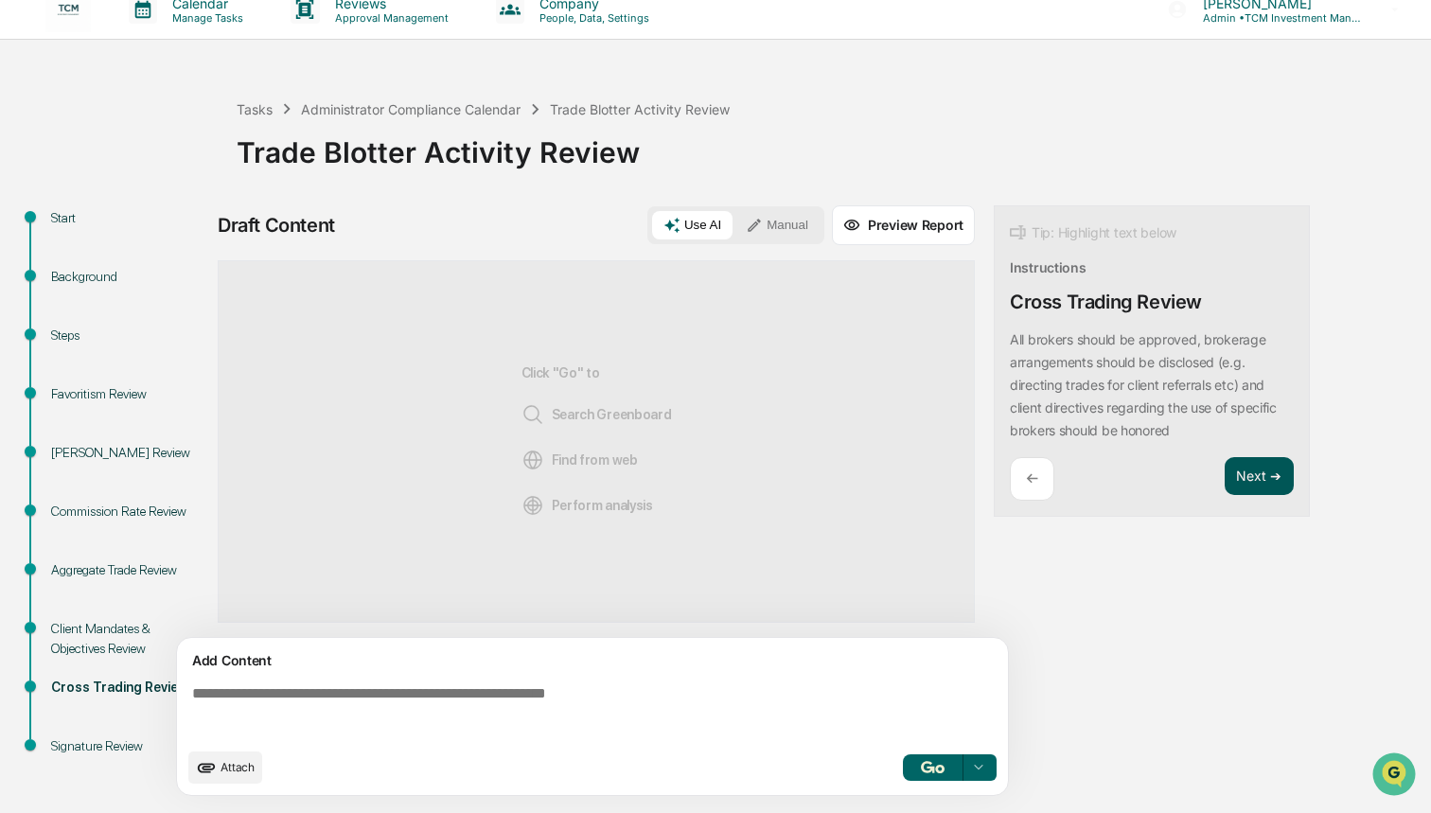
click at [1247, 472] on button "Next ➔" at bounding box center [1259, 476] width 69 height 39
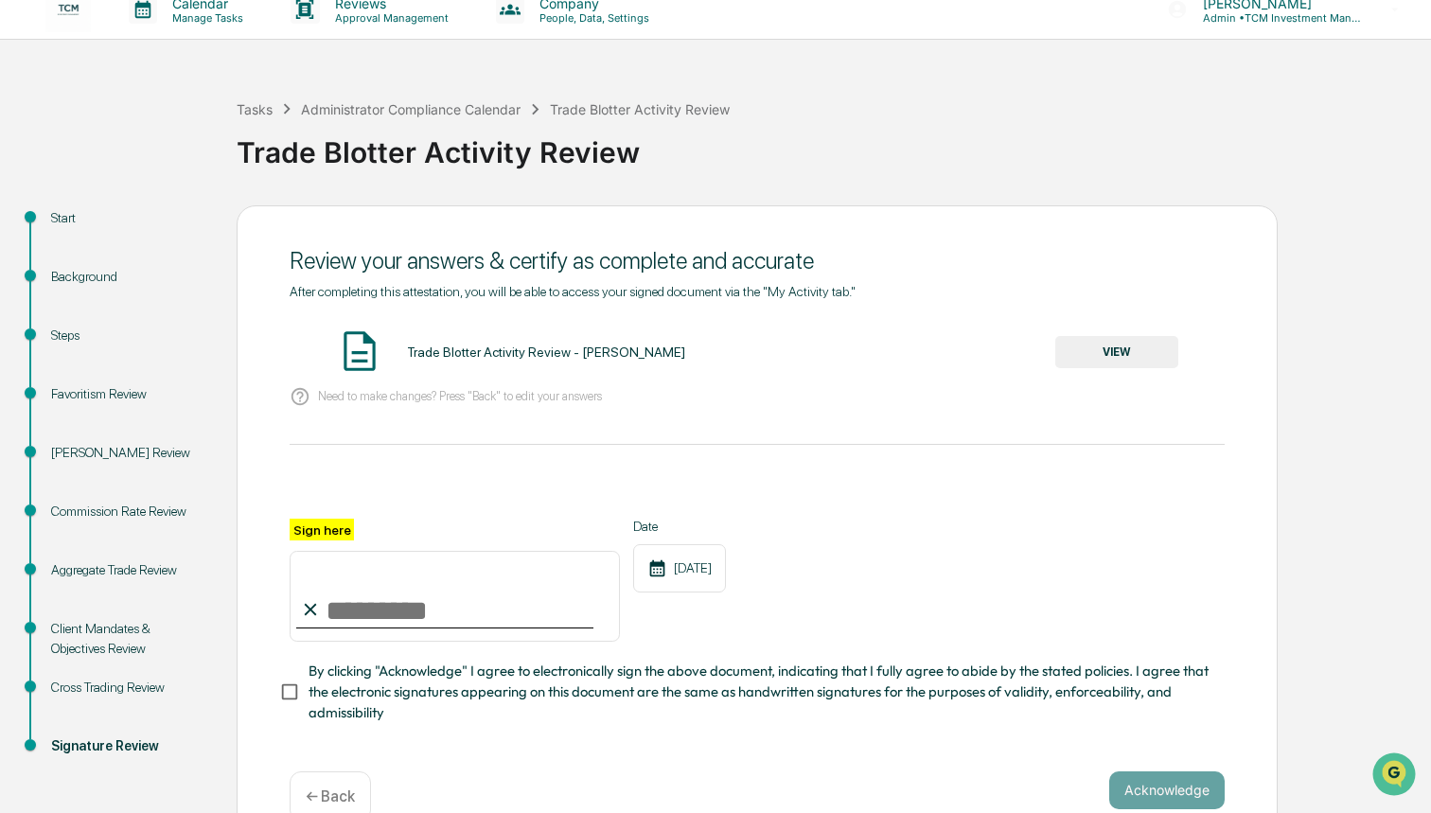
click at [1107, 359] on button "VIEW" at bounding box center [1117, 352] width 123 height 32
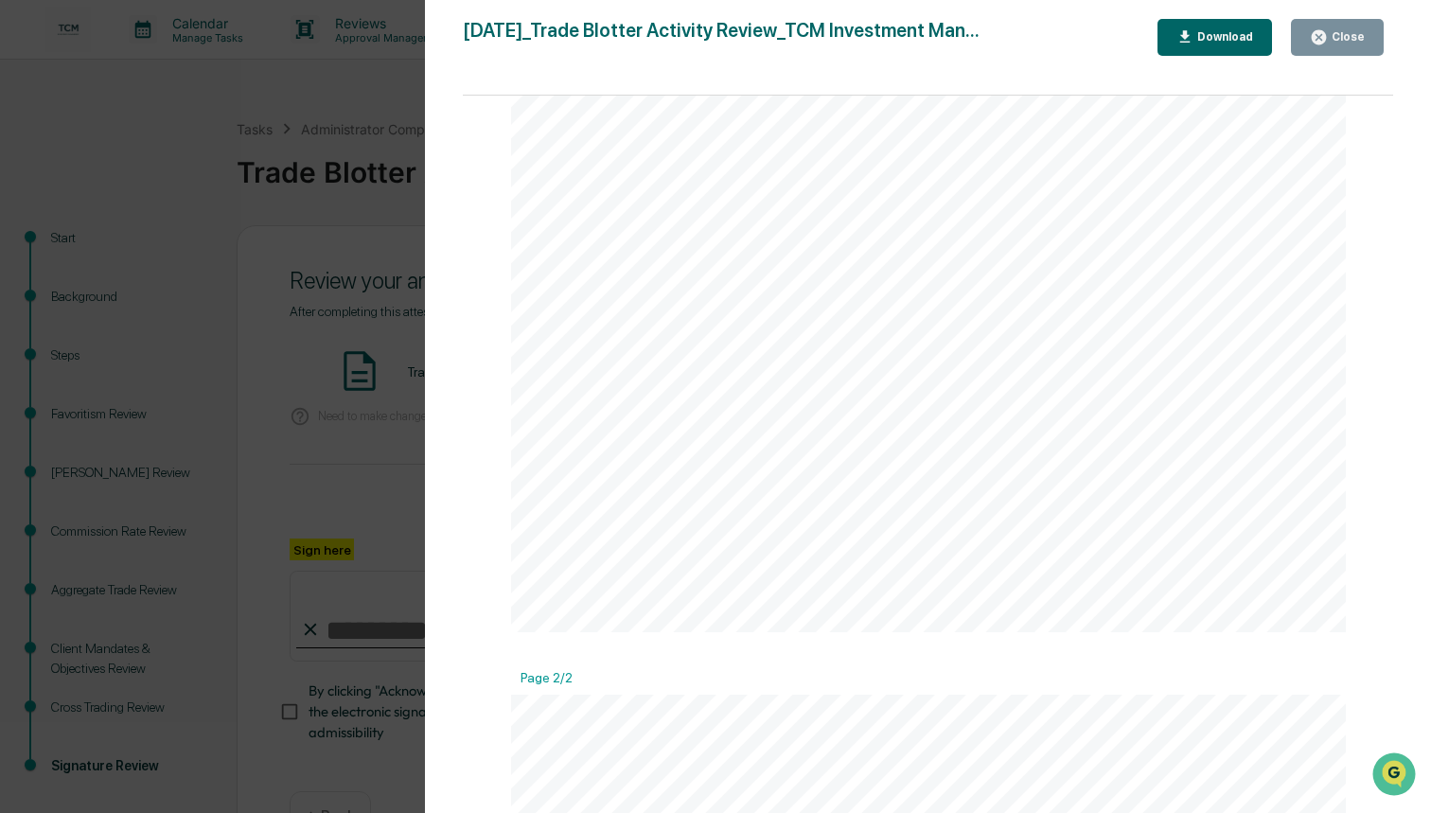
scroll to position [694, 0]
click at [1331, 41] on div "Close" at bounding box center [1346, 36] width 37 height 13
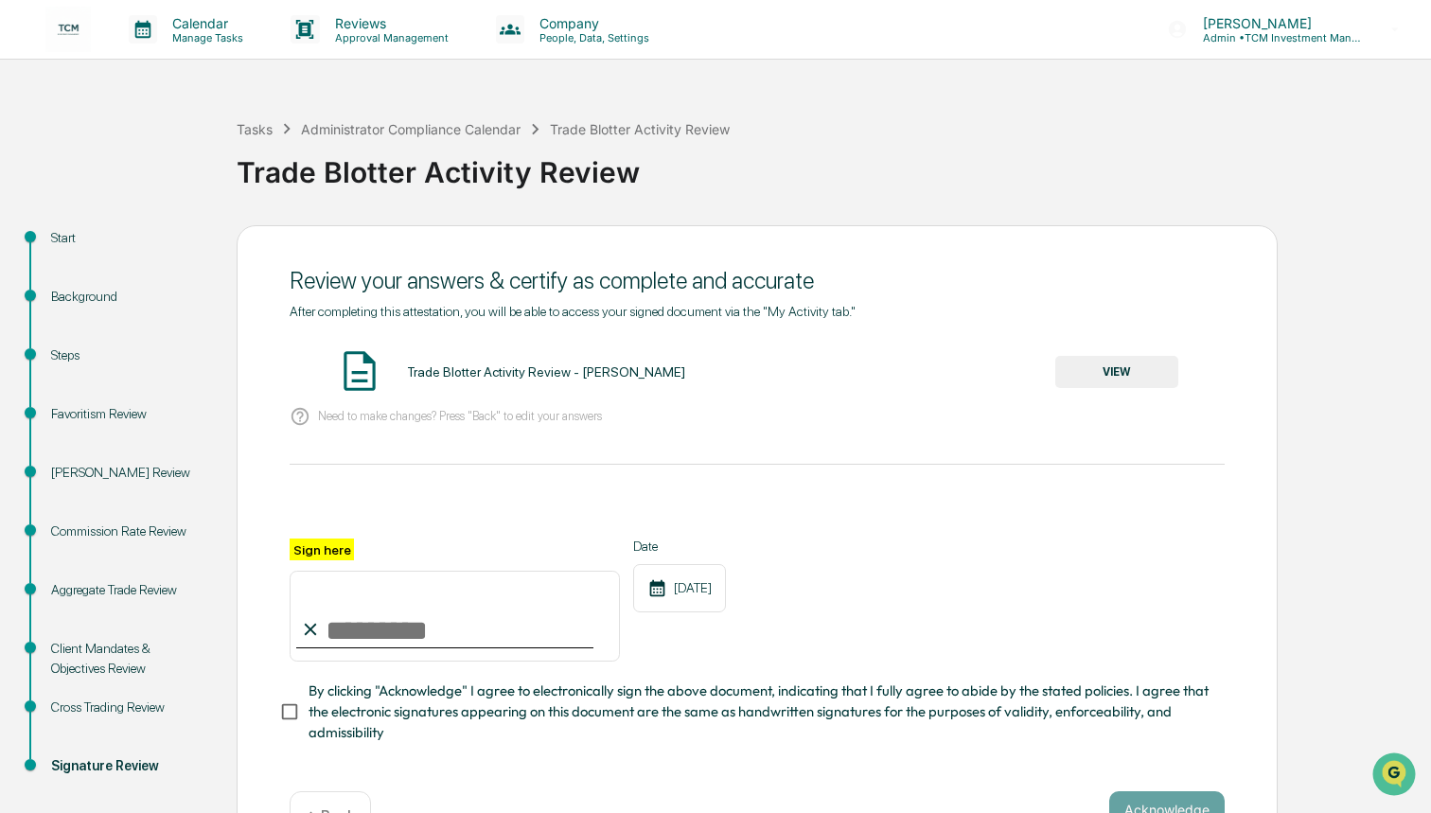
click at [70, 28] on img at bounding box center [67, 29] width 45 height 45
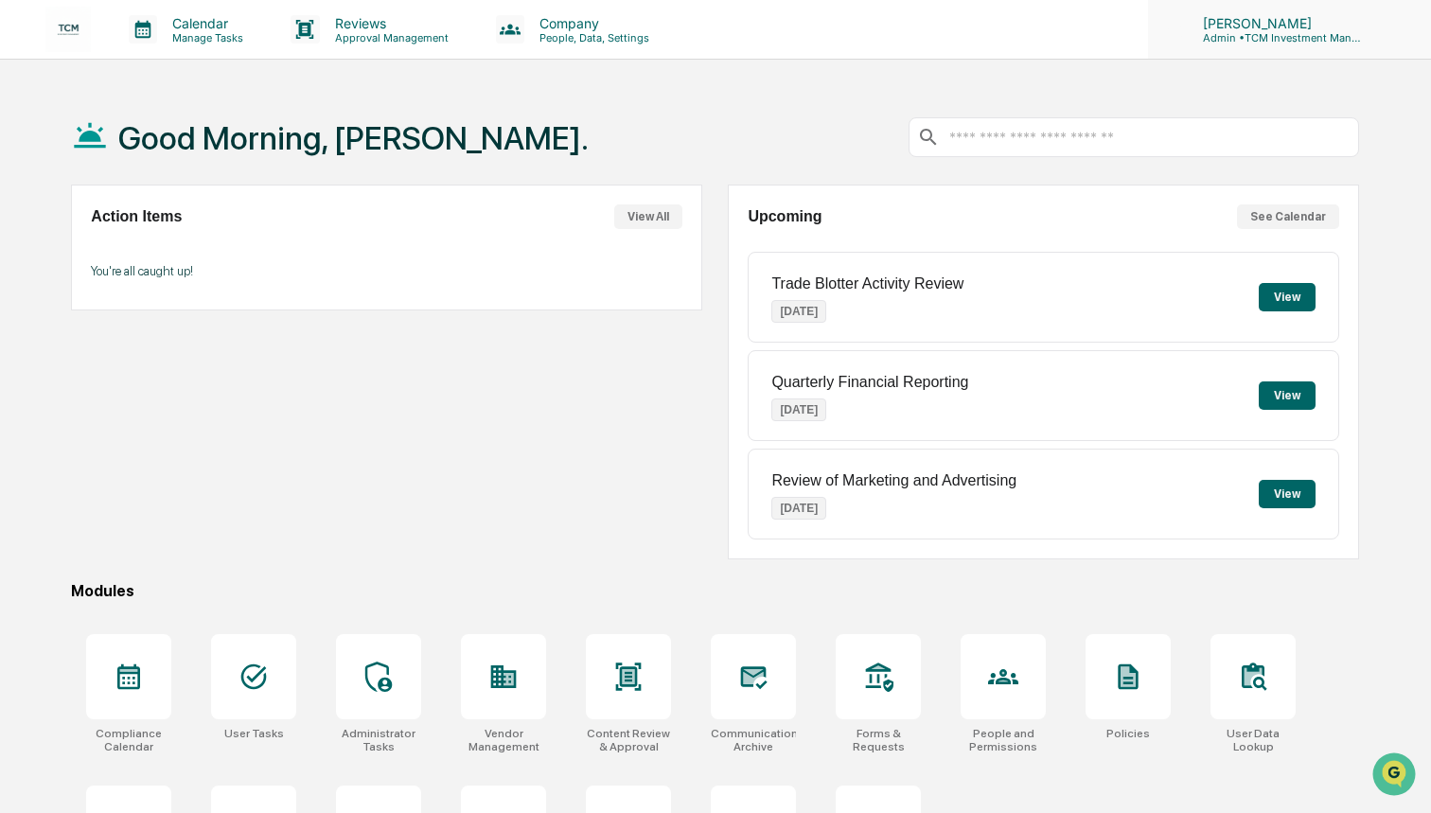
click at [1353, 25] on p "[PERSON_NAME]" at bounding box center [1276, 23] width 176 height 16
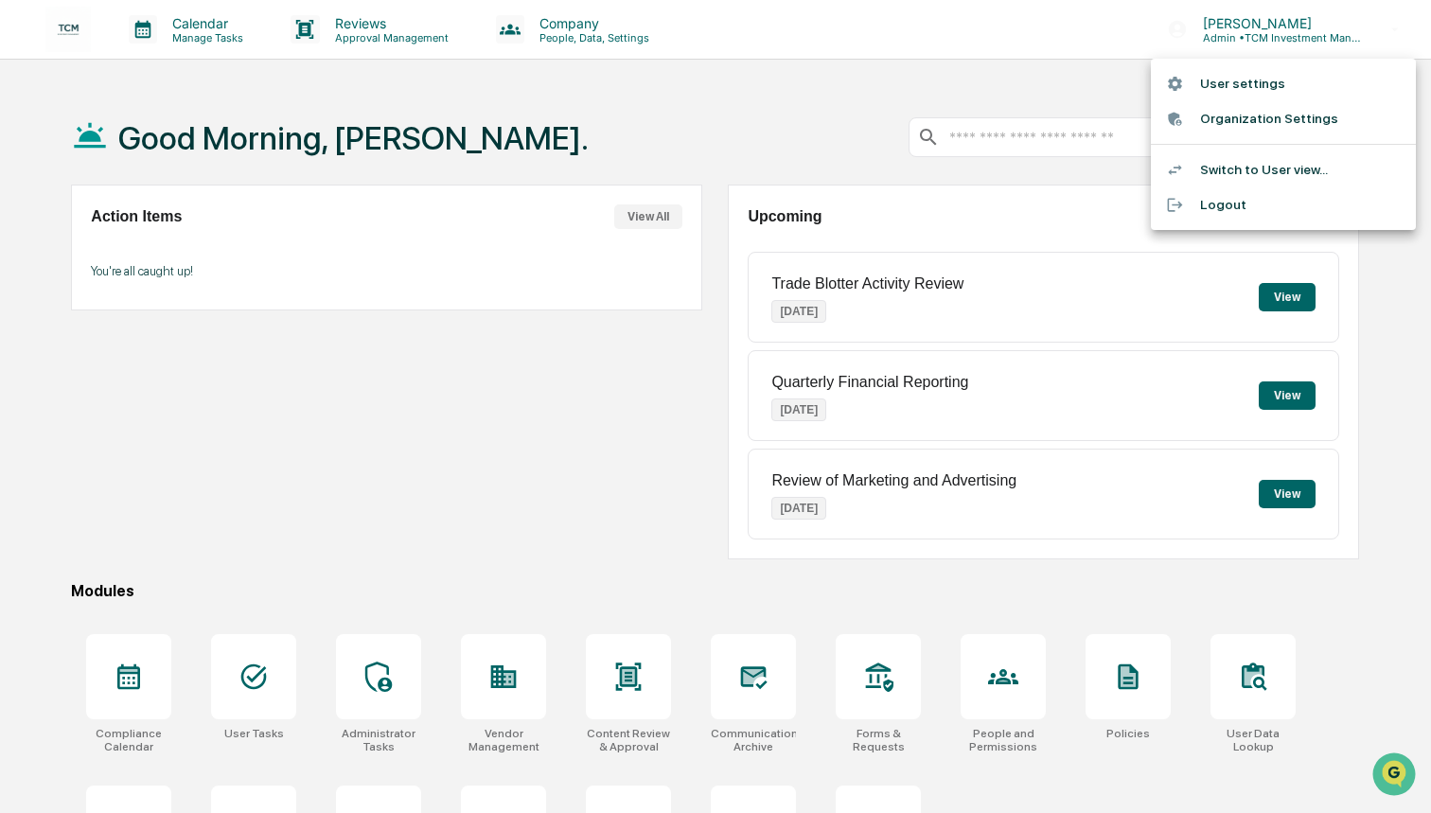
click at [1303, 84] on li "User settings" at bounding box center [1283, 83] width 265 height 35
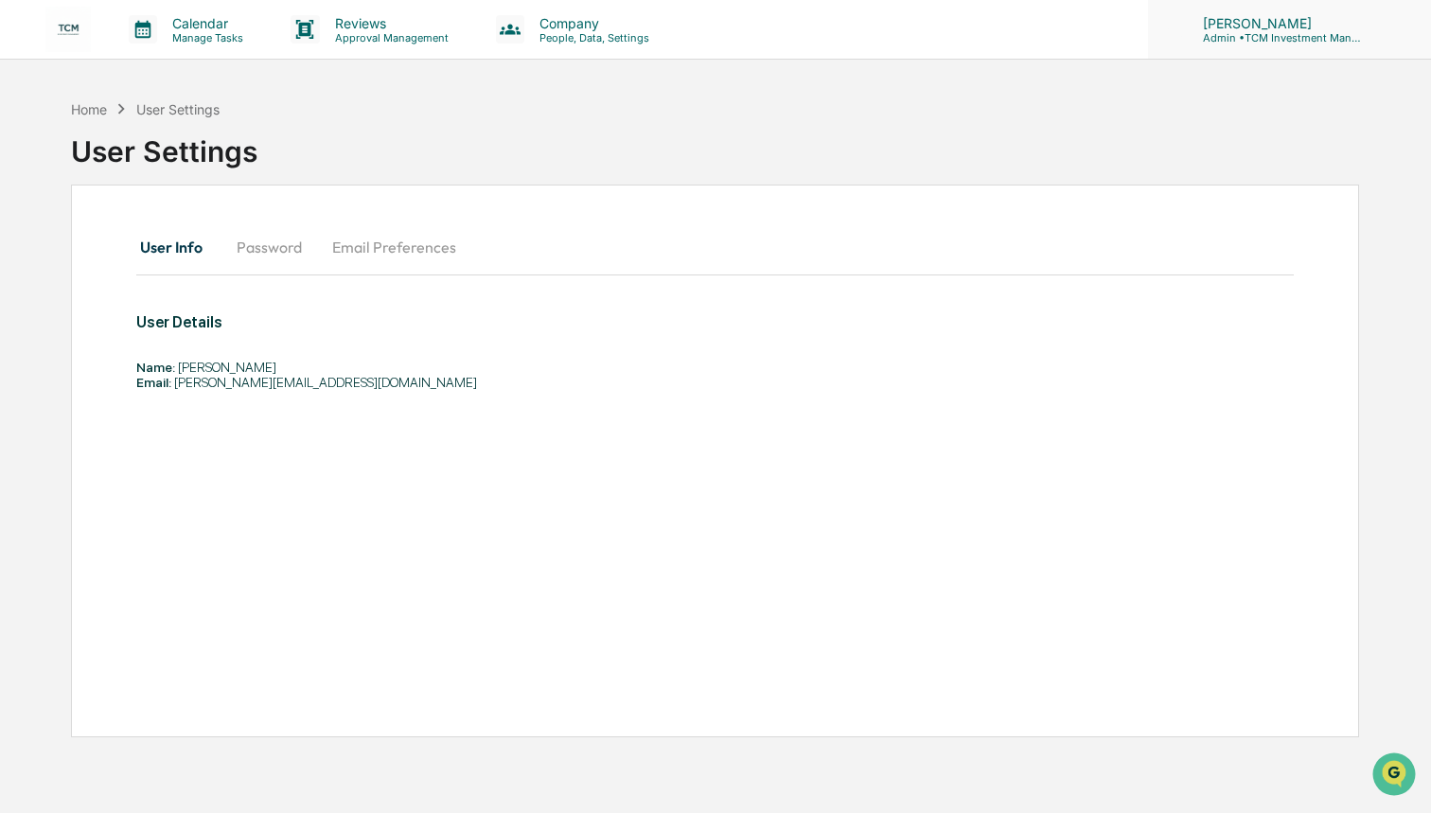
click at [1301, 31] on p "Admin • TCM Investment Management" at bounding box center [1276, 37] width 176 height 13
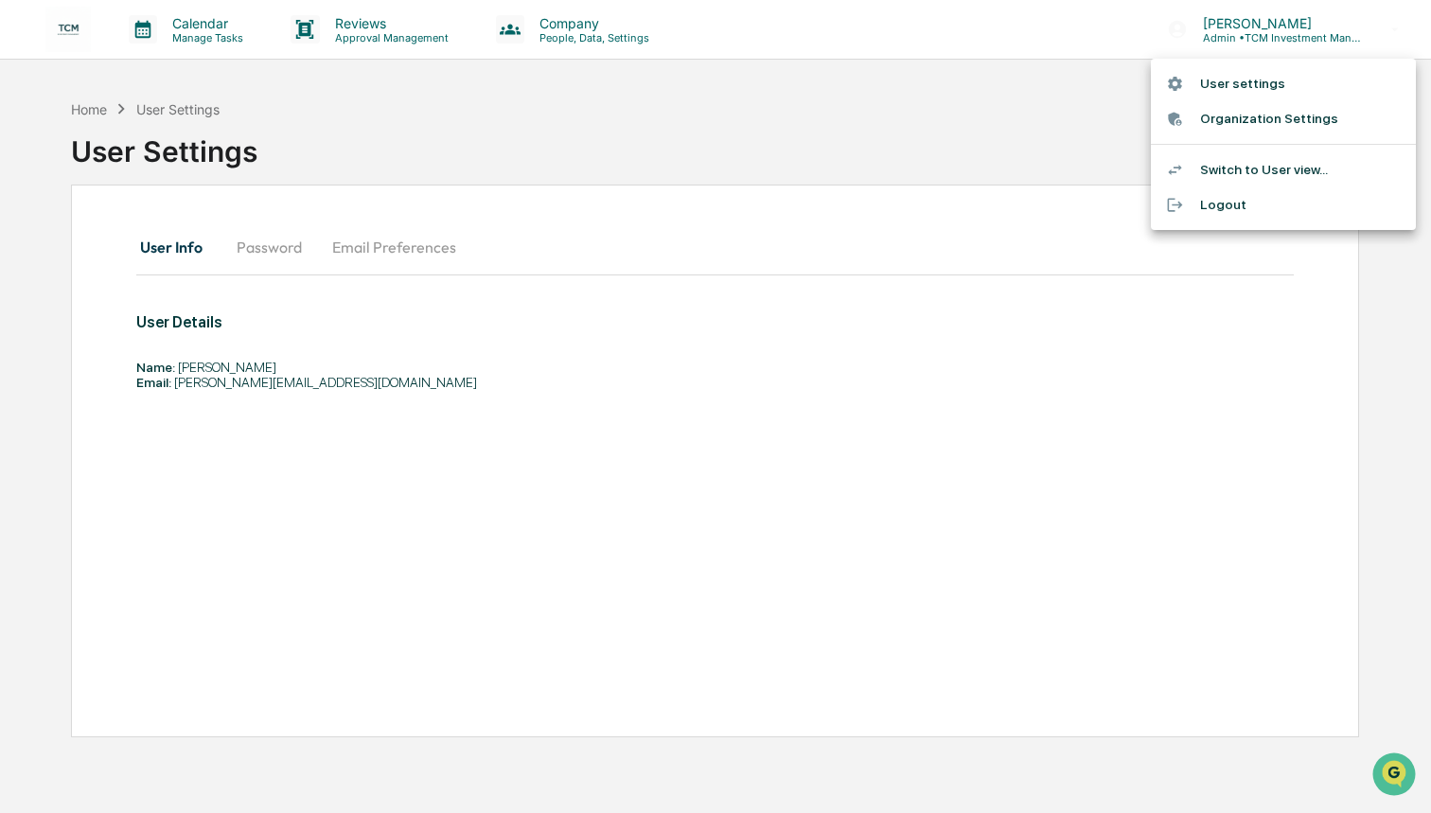
click at [1282, 121] on li "Organization Settings" at bounding box center [1283, 118] width 265 height 35
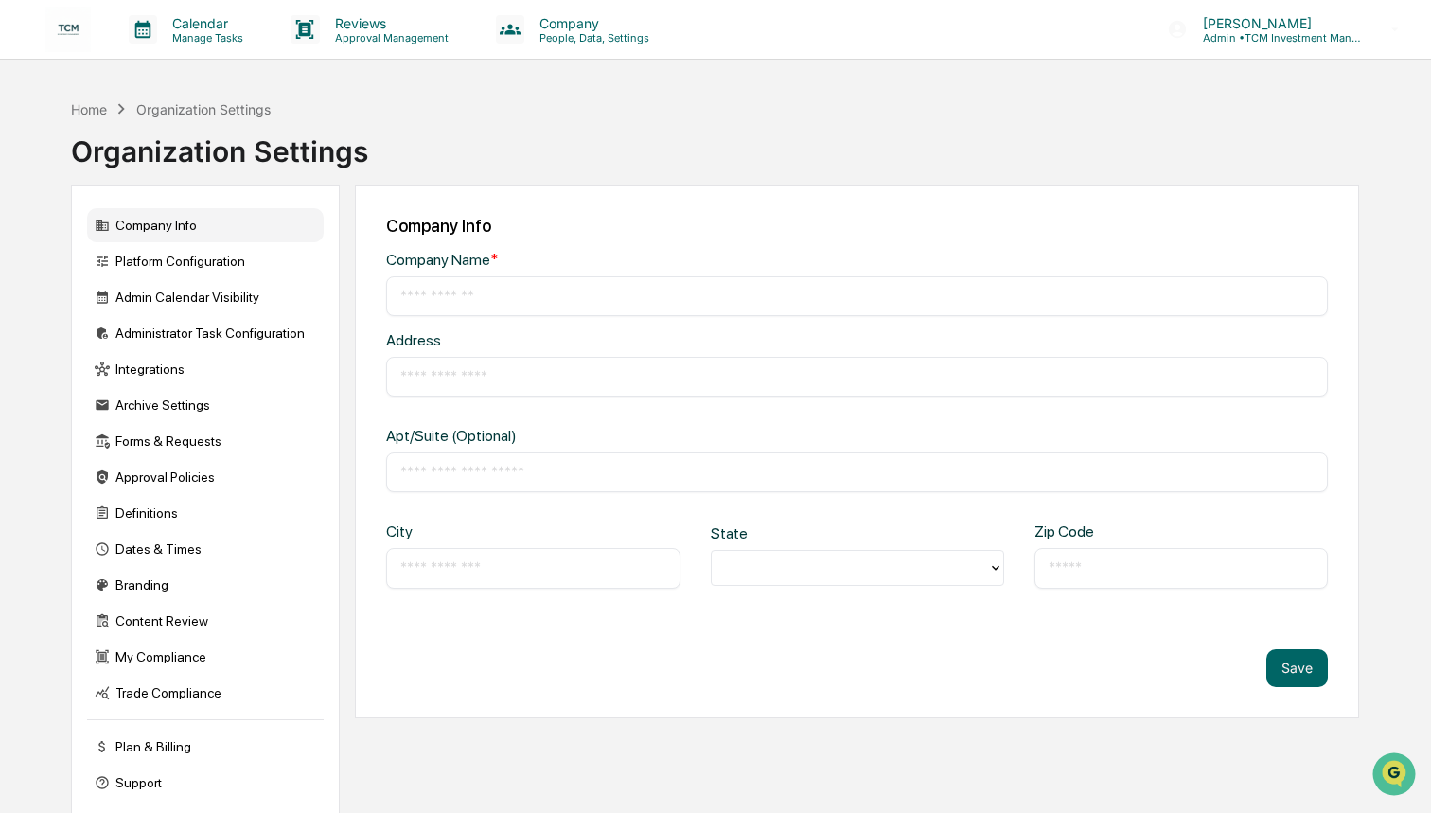
type input "**********"
type input "********"
type input "*****"
click at [162, 575] on div "Branding" at bounding box center [205, 585] width 237 height 34
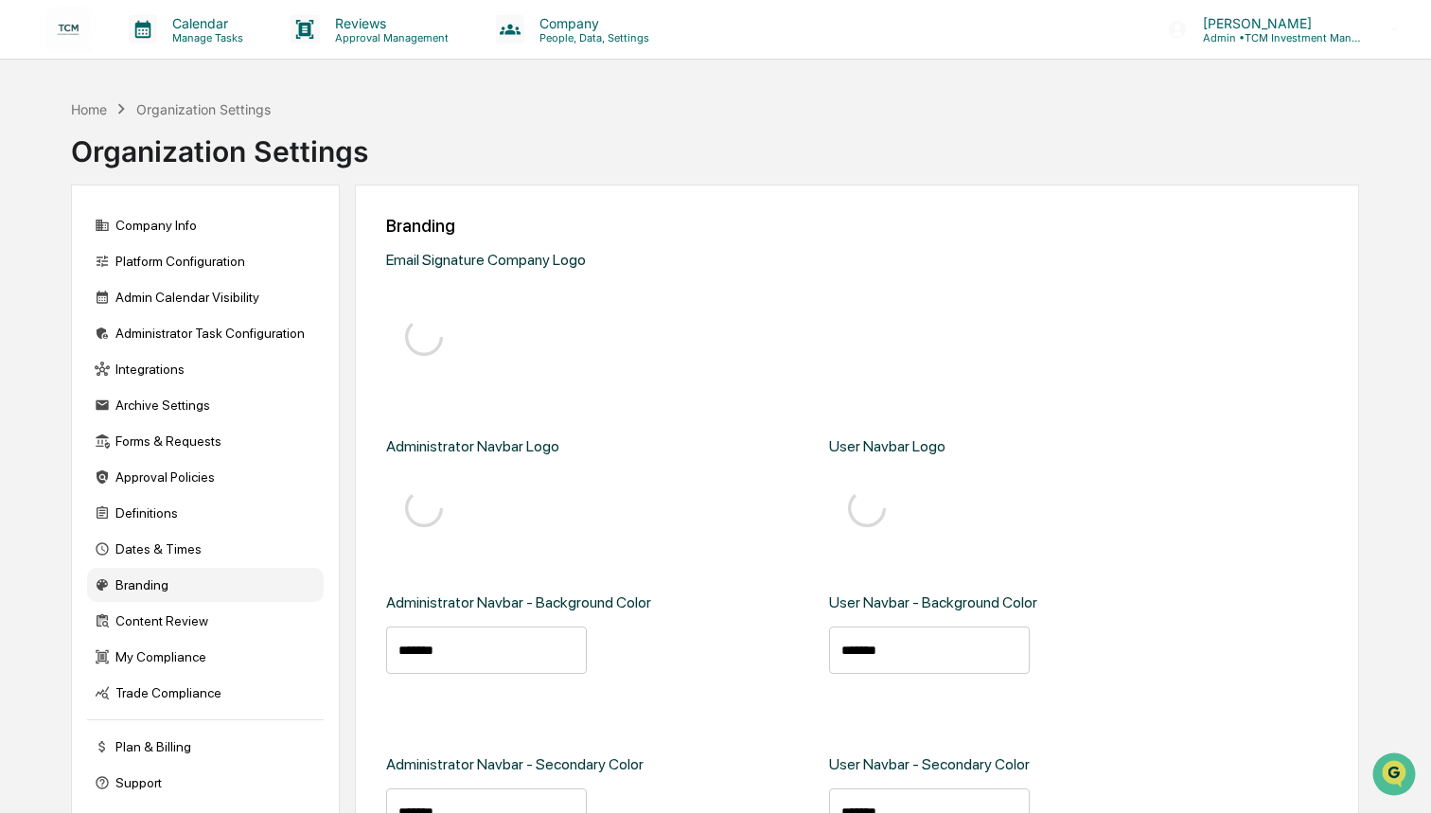
type input "*******"
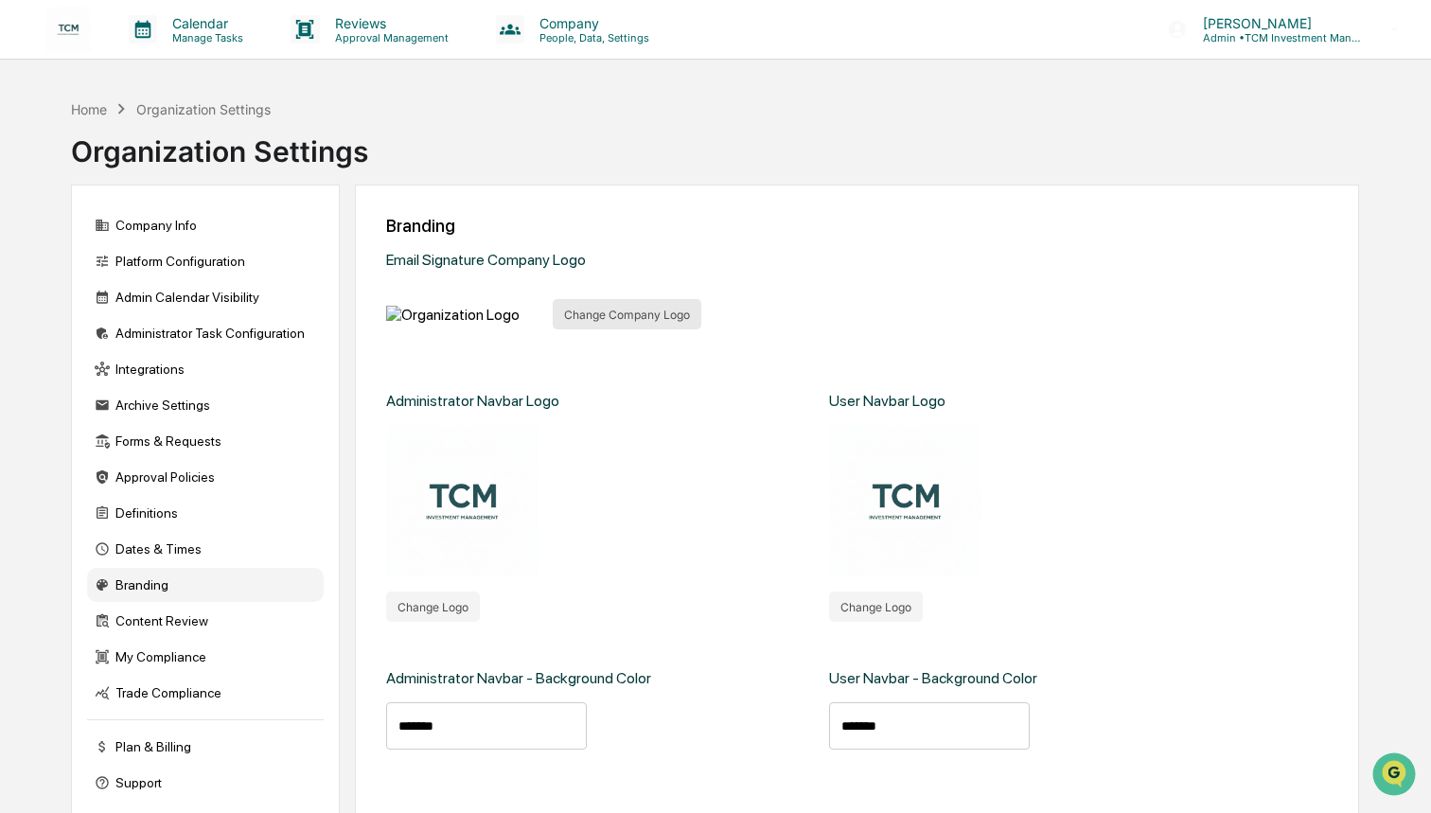
click at [605, 329] on button "Change Company Logo" at bounding box center [627, 314] width 149 height 30
click at [441, 622] on button "Change Logo" at bounding box center [433, 607] width 94 height 30
click at [889, 622] on button "Change Logo" at bounding box center [876, 607] width 94 height 30
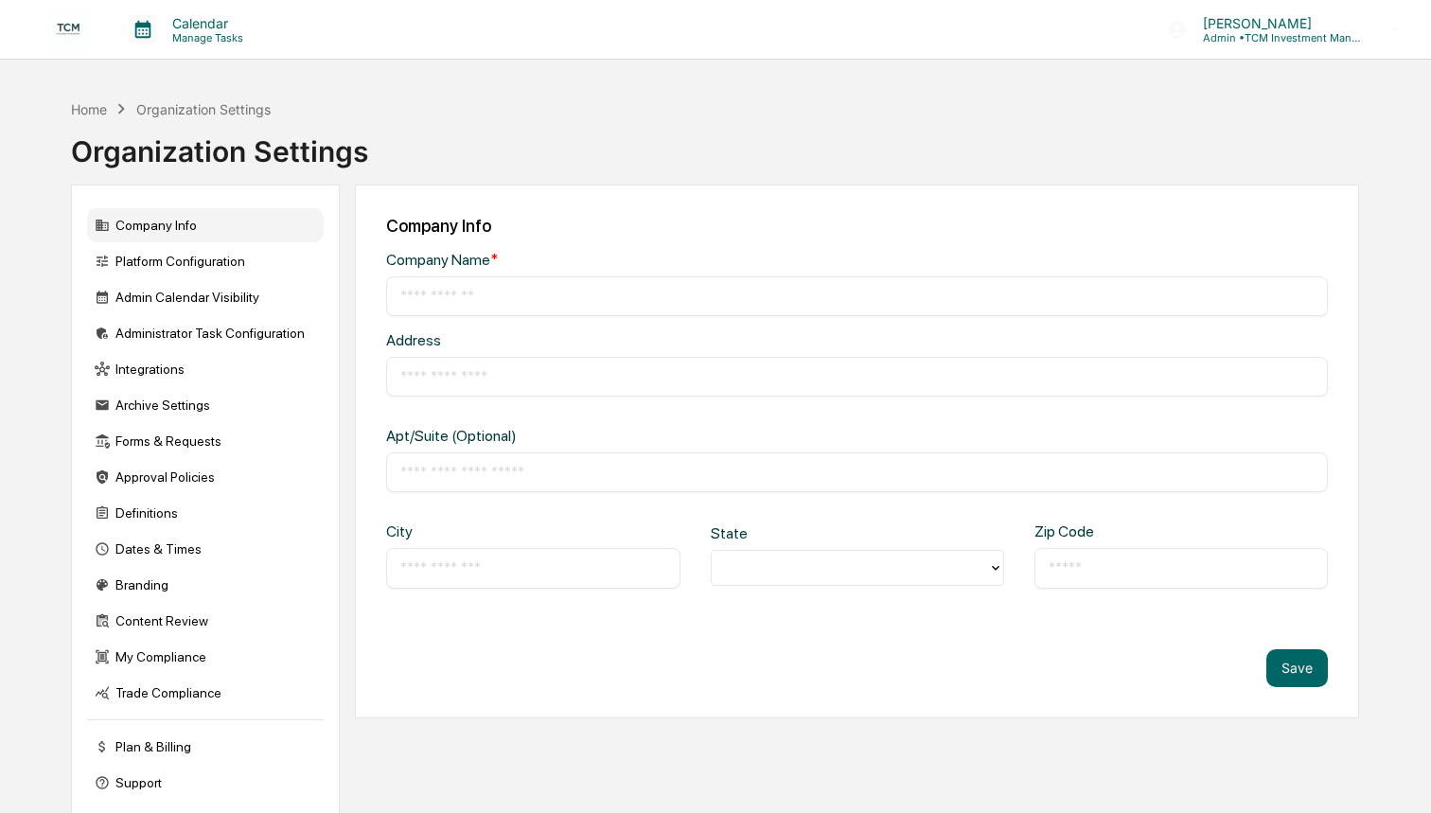
type input "**********"
type input "********"
type input "*****"
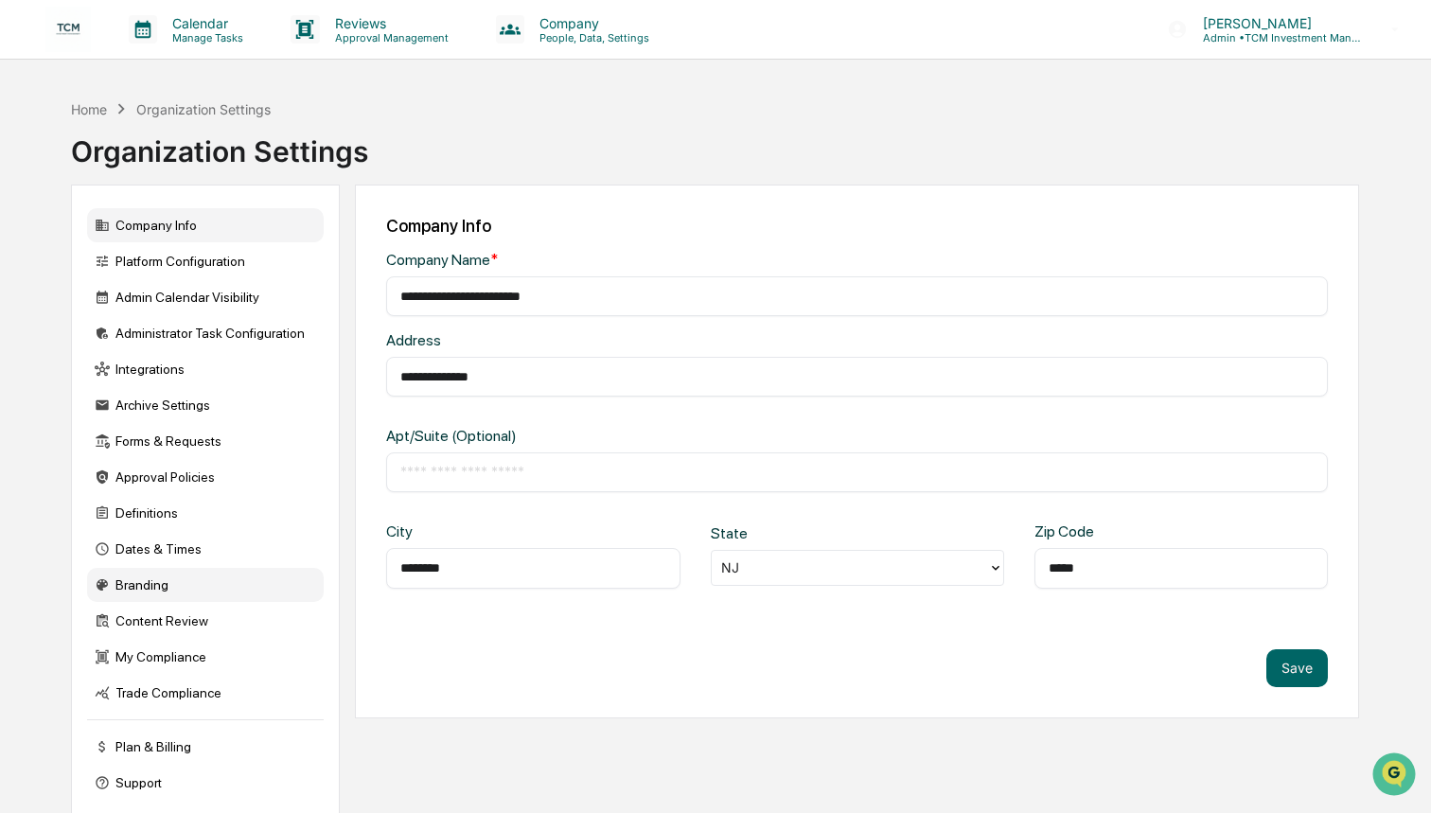
click at [158, 595] on div "Branding" at bounding box center [205, 585] width 237 height 34
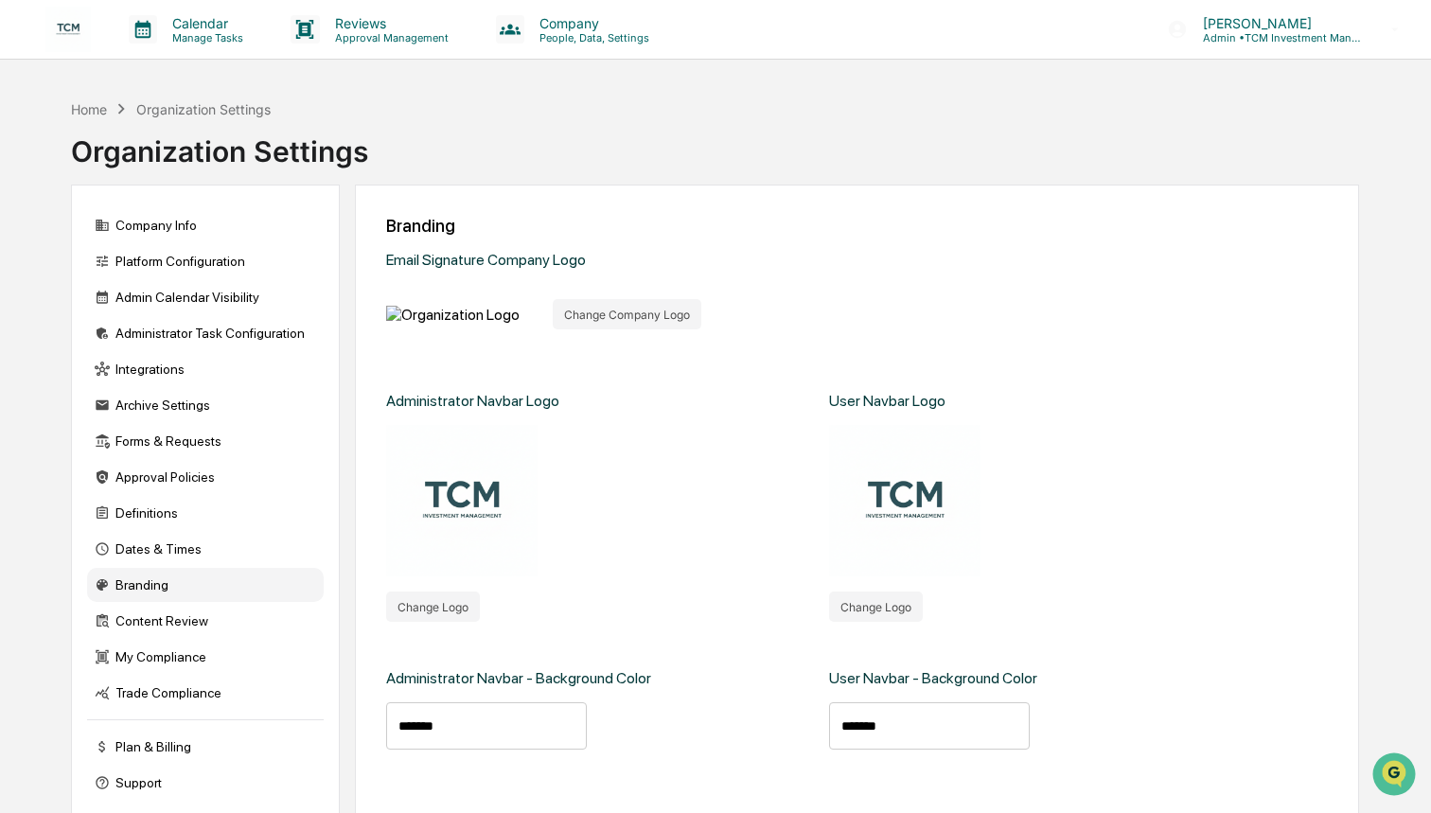
scroll to position [34, 0]
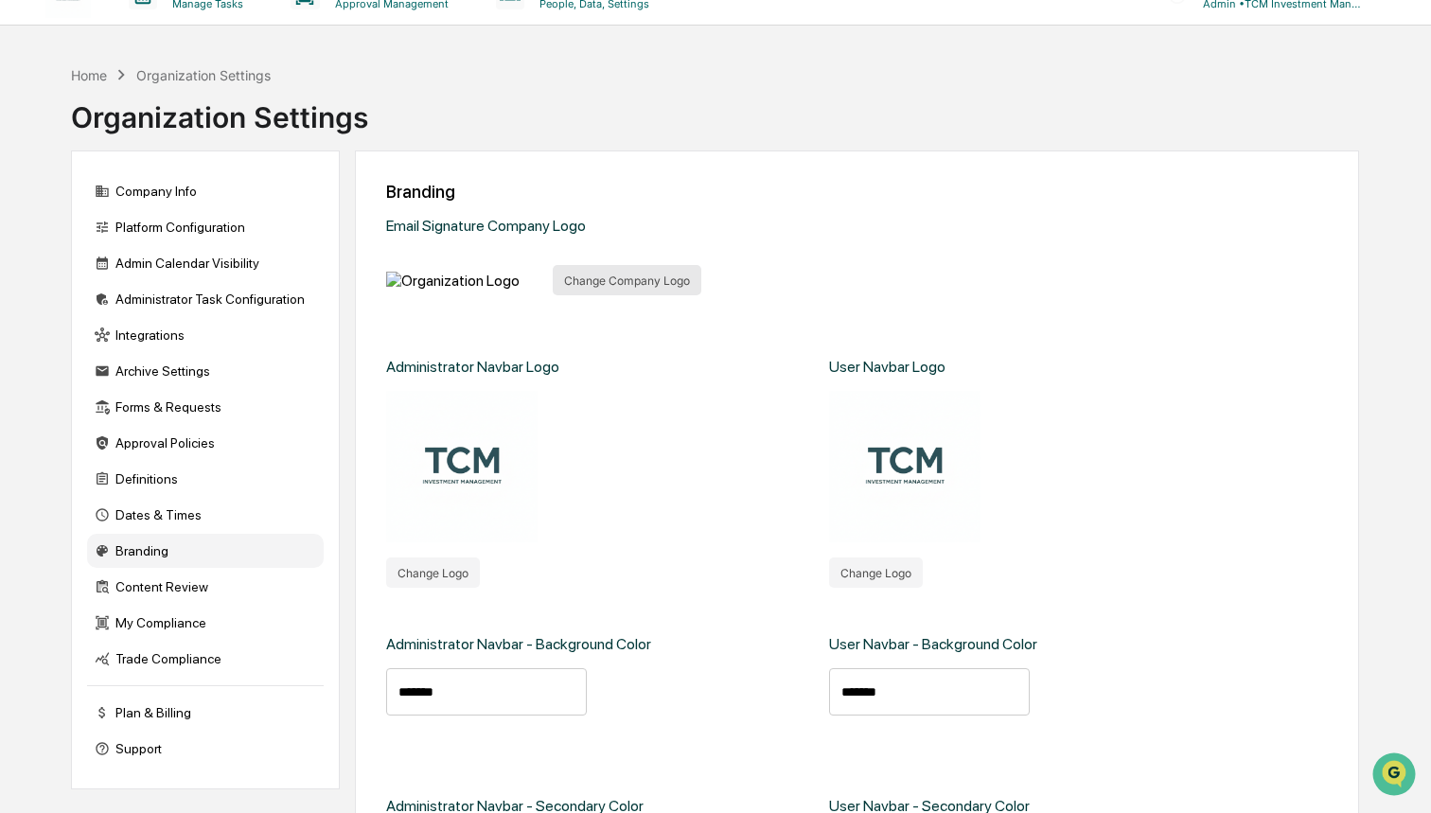
click at [637, 295] on button "Change Company Logo" at bounding box center [627, 280] width 149 height 30
click at [588, 295] on button "Change Company Logo" at bounding box center [627, 280] width 149 height 30
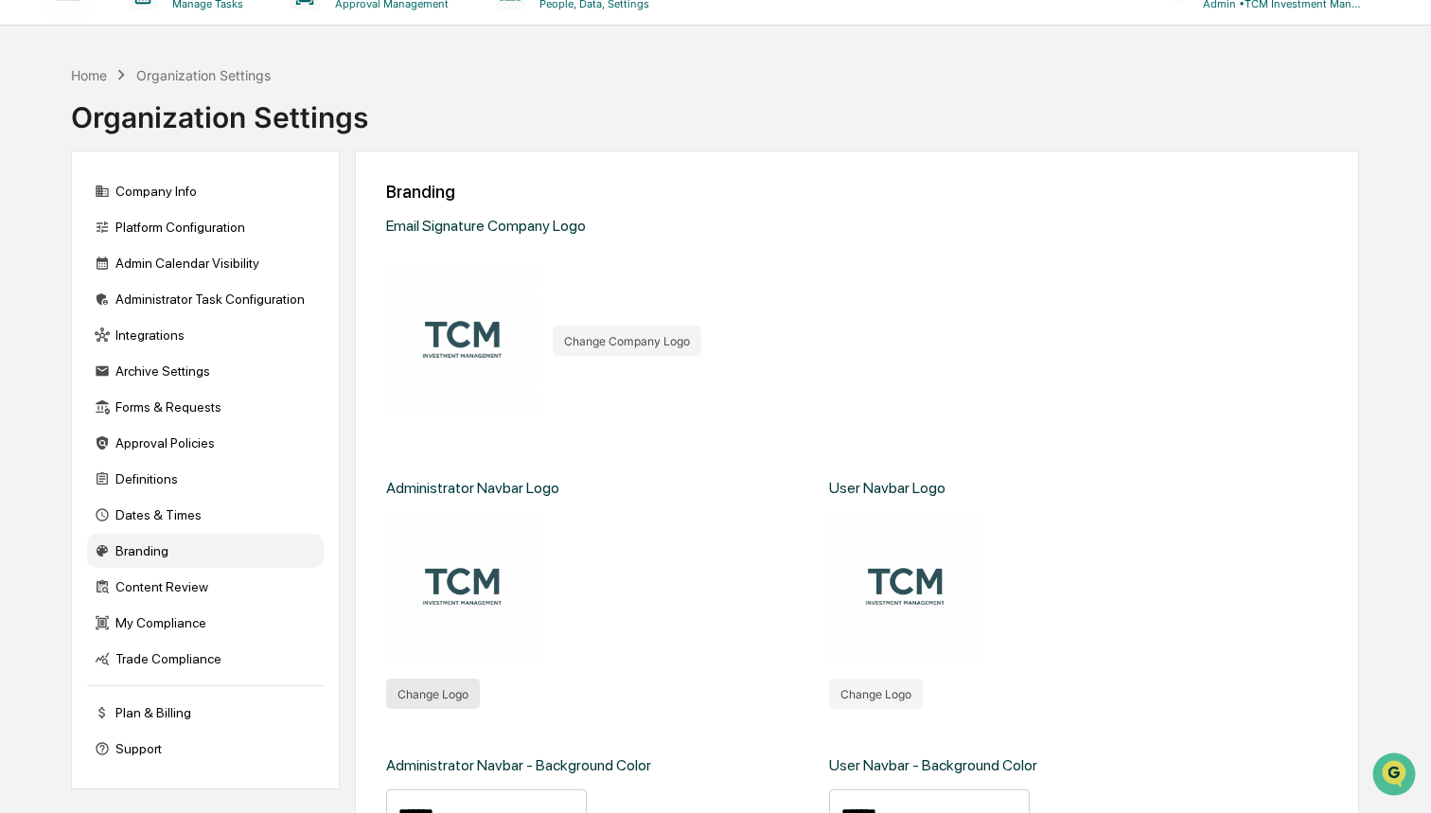
click at [440, 688] on button "Change Logo" at bounding box center [433, 694] width 94 height 30
click at [870, 689] on button "Change Logo" at bounding box center [876, 694] width 94 height 30
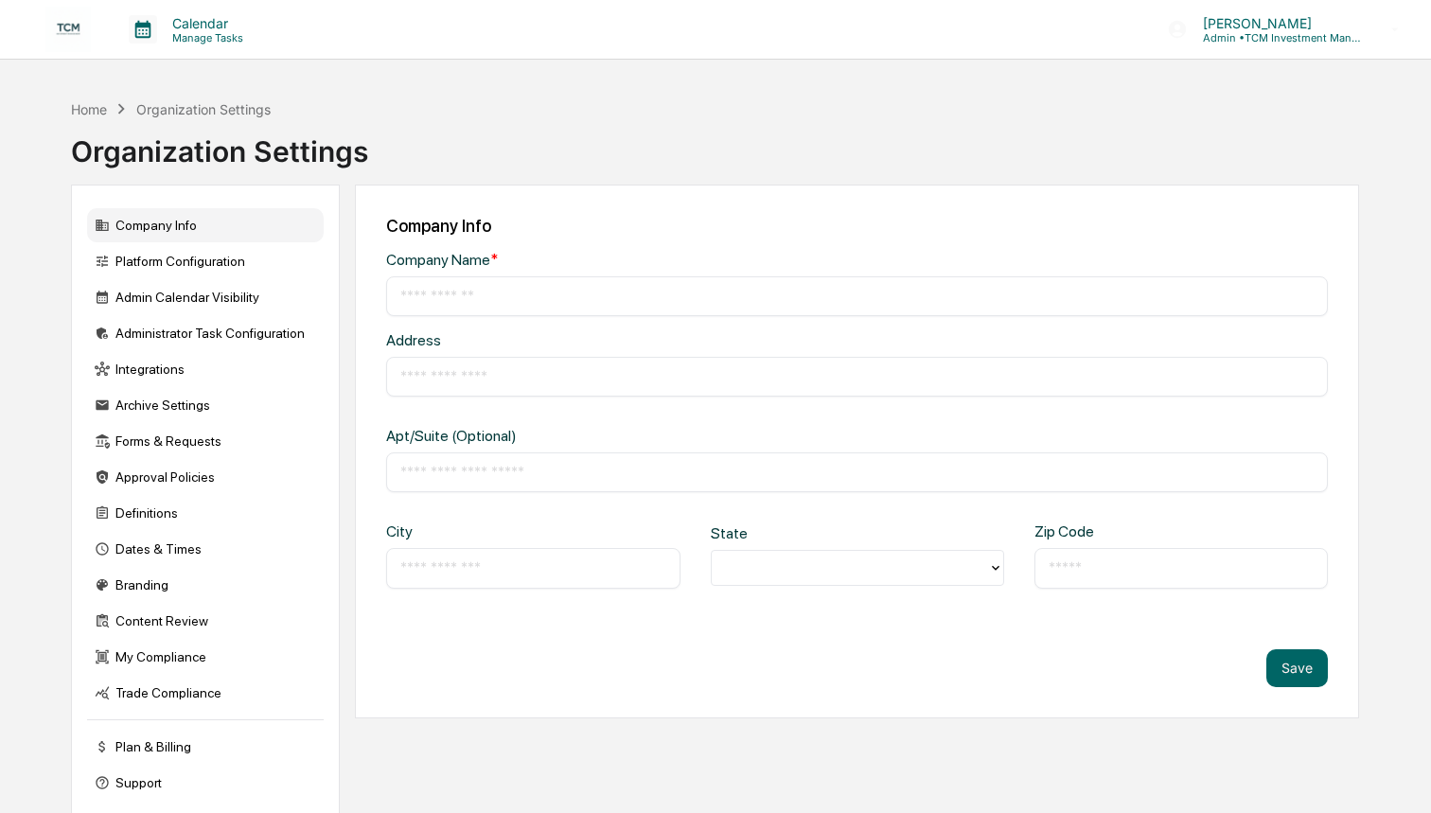
type input "**********"
type input "********"
type input "*****"
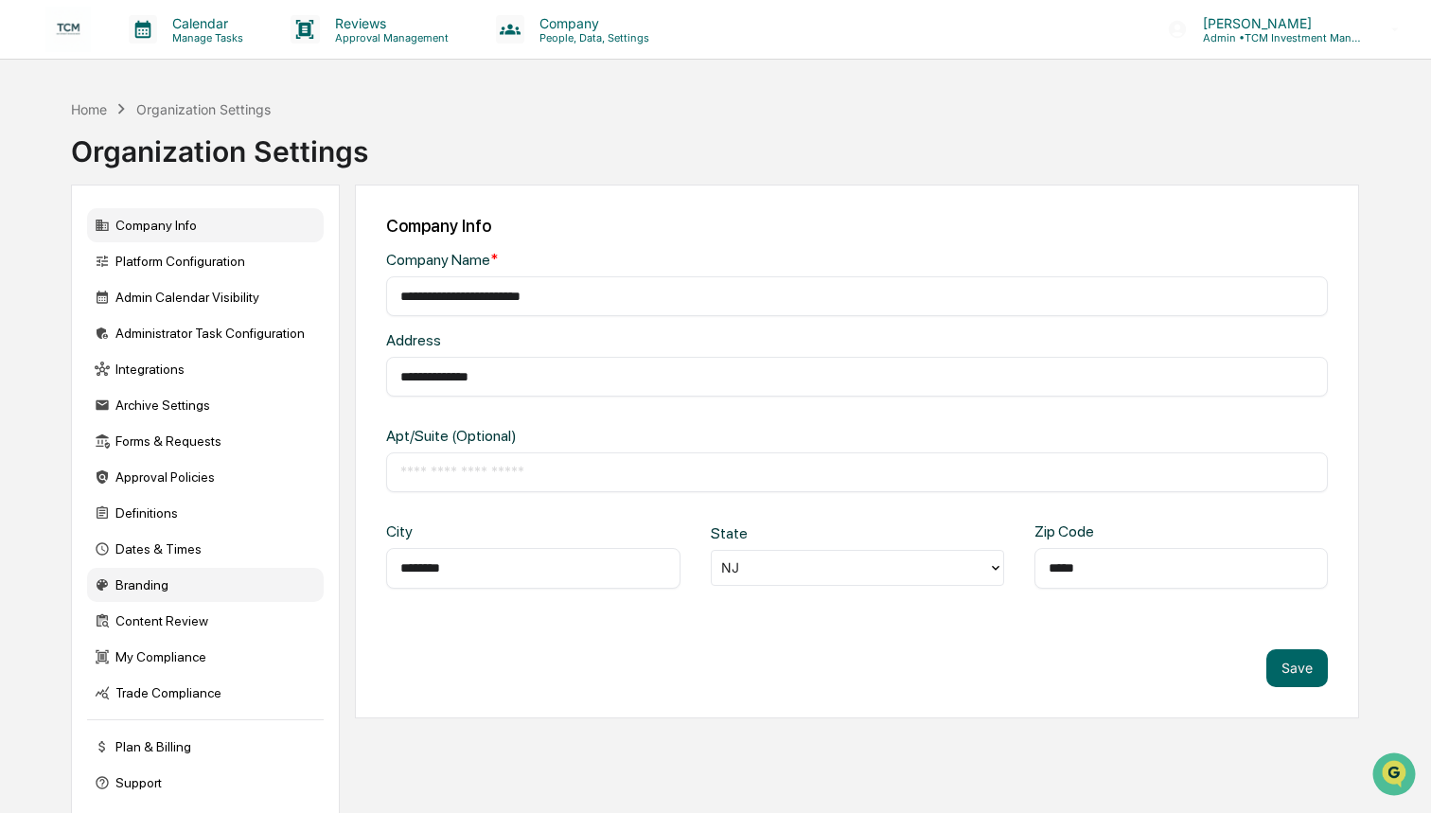
click at [169, 580] on div "Branding" at bounding box center [205, 585] width 237 height 34
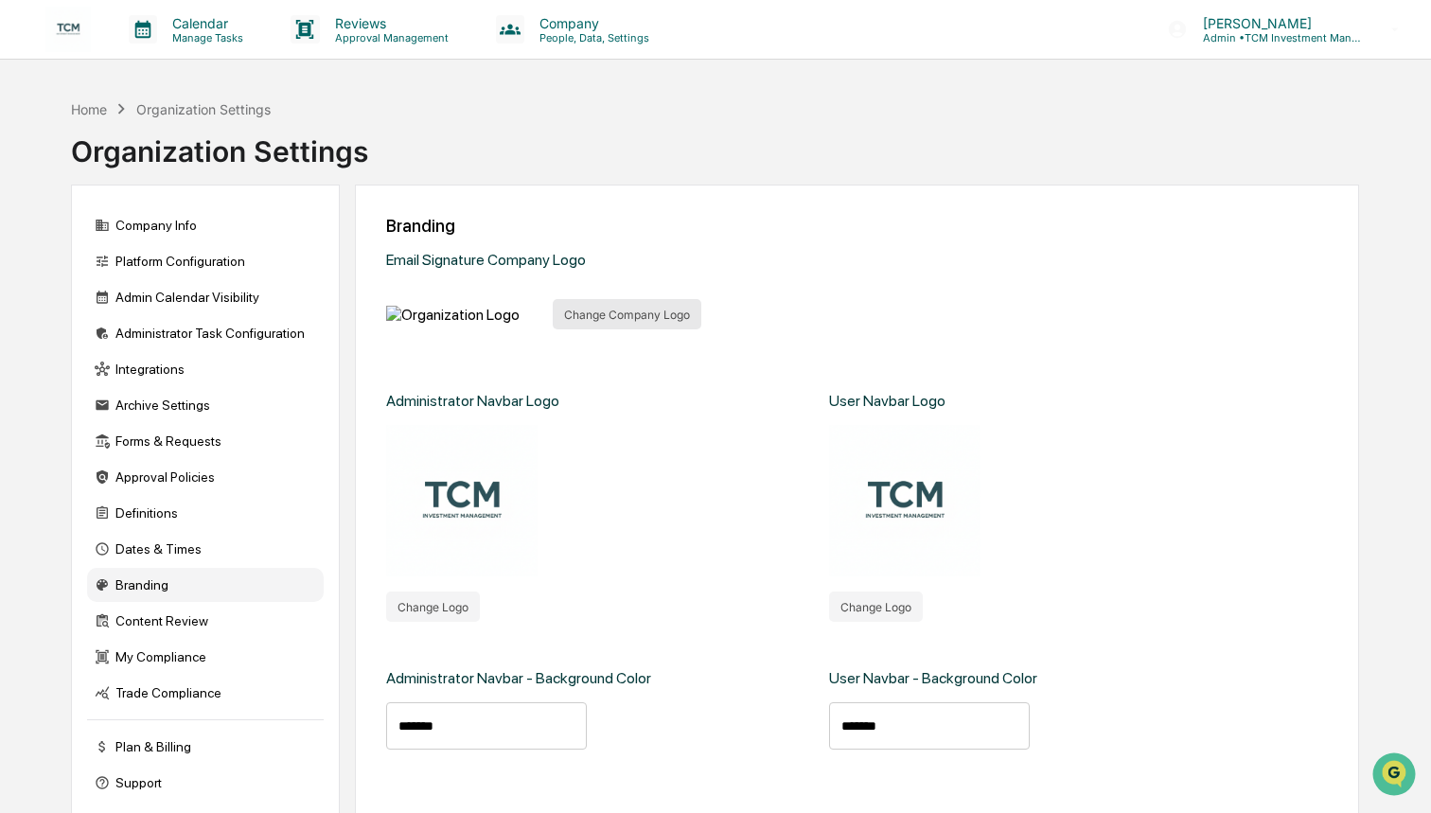
click at [619, 329] on button "Change Company Logo" at bounding box center [627, 314] width 149 height 30
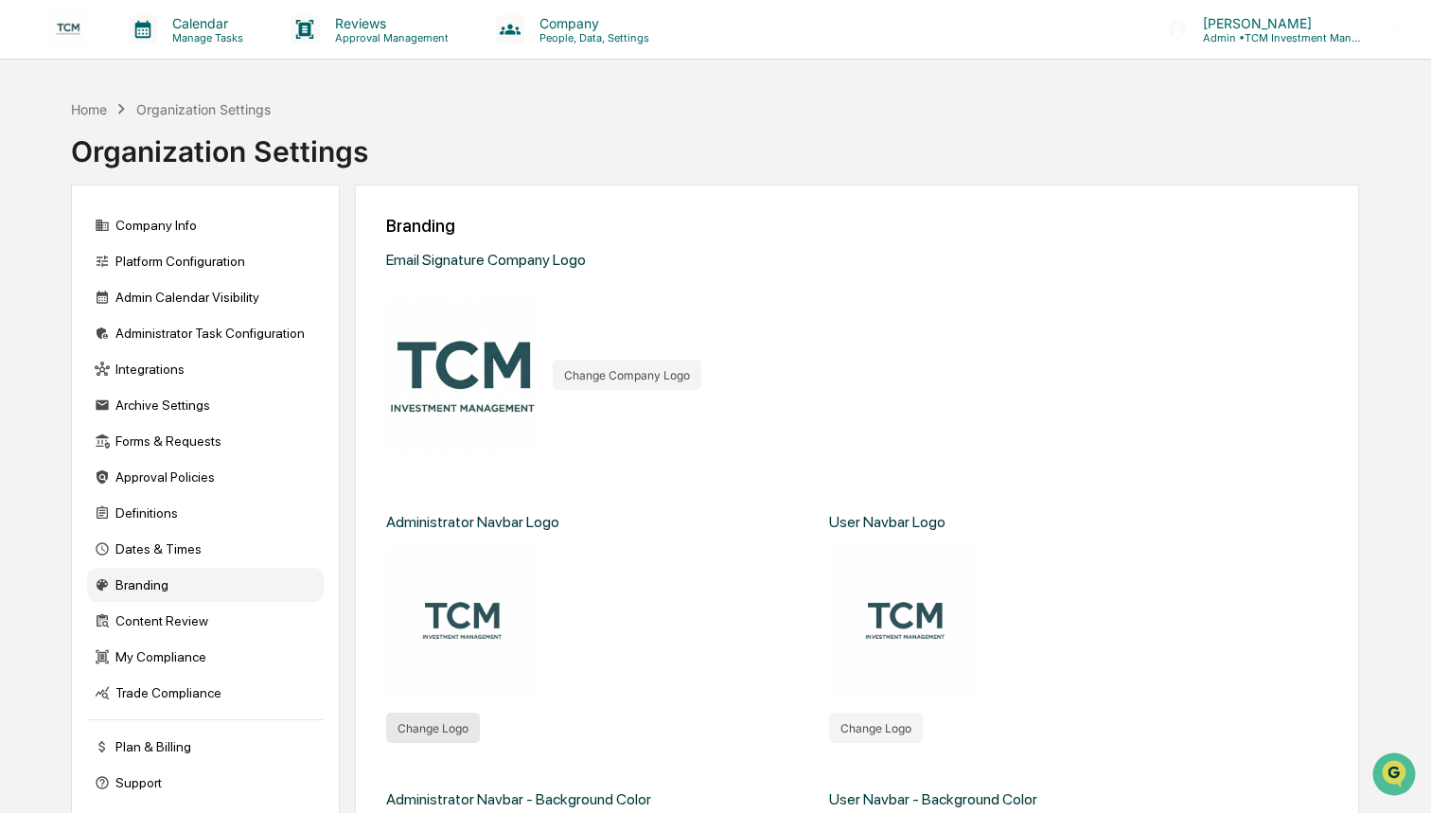
click at [449, 727] on button "Change Logo" at bounding box center [433, 728] width 94 height 30
click at [898, 720] on button "Change Logo" at bounding box center [876, 728] width 94 height 30
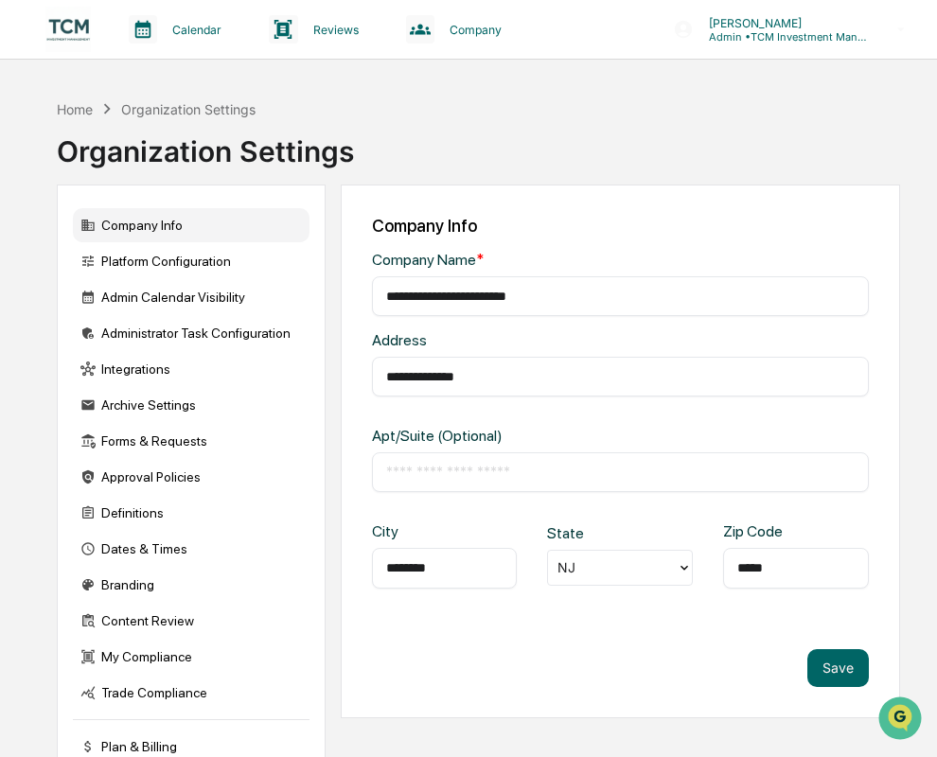
click at [73, 21] on img at bounding box center [67, 29] width 45 height 45
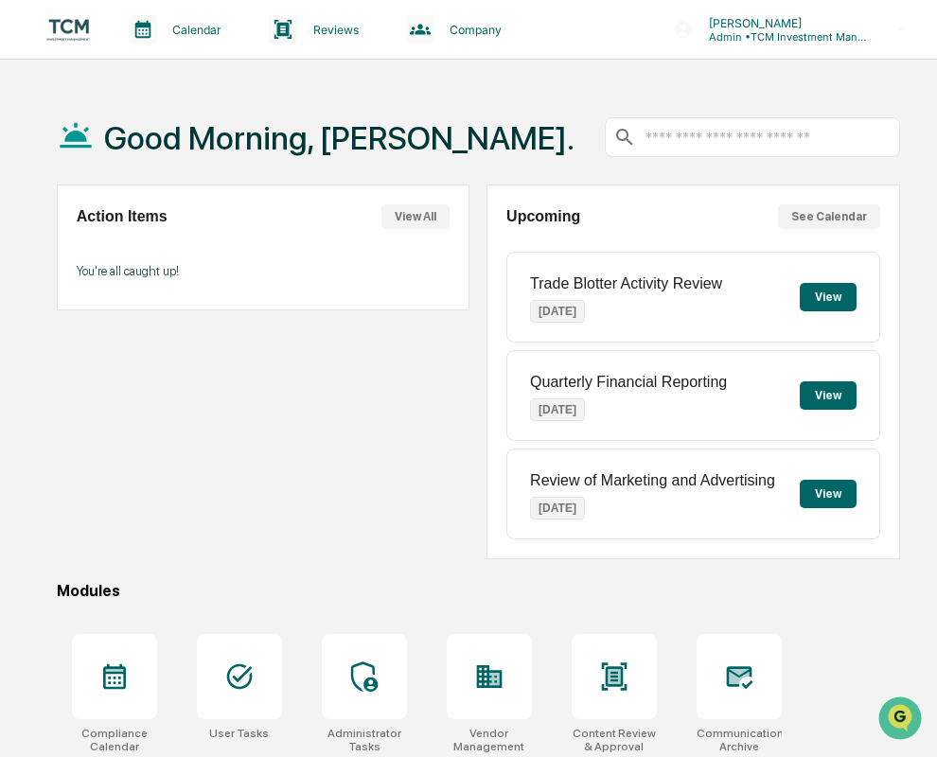
click at [820, 294] on button "View" at bounding box center [828, 297] width 57 height 28
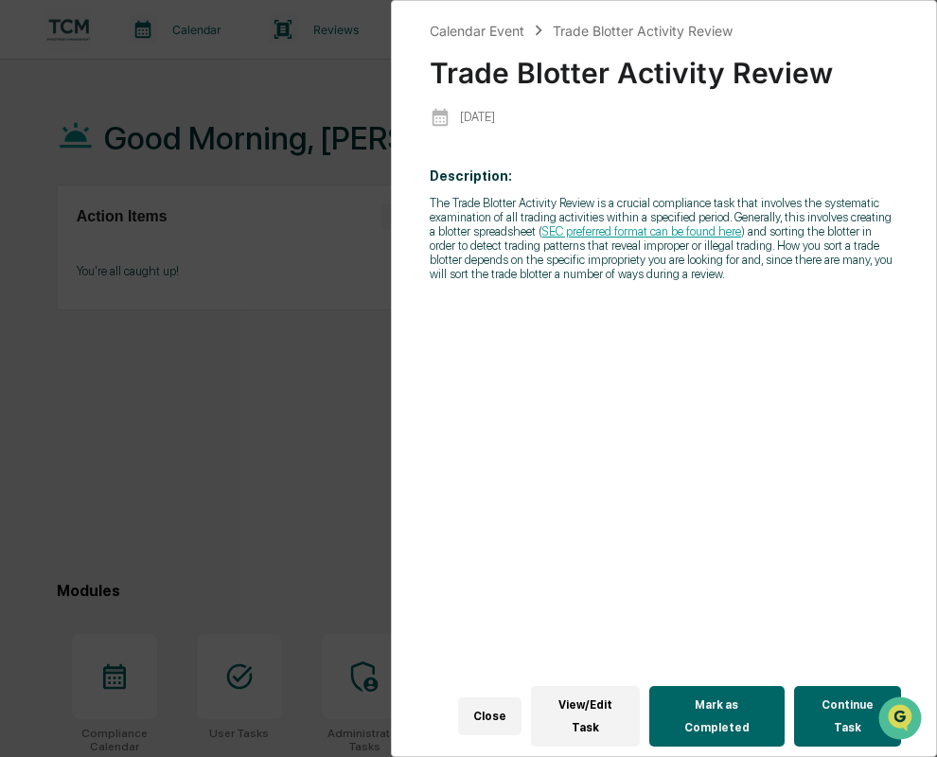
click at [484, 732] on button "Close" at bounding box center [489, 717] width 63 height 38
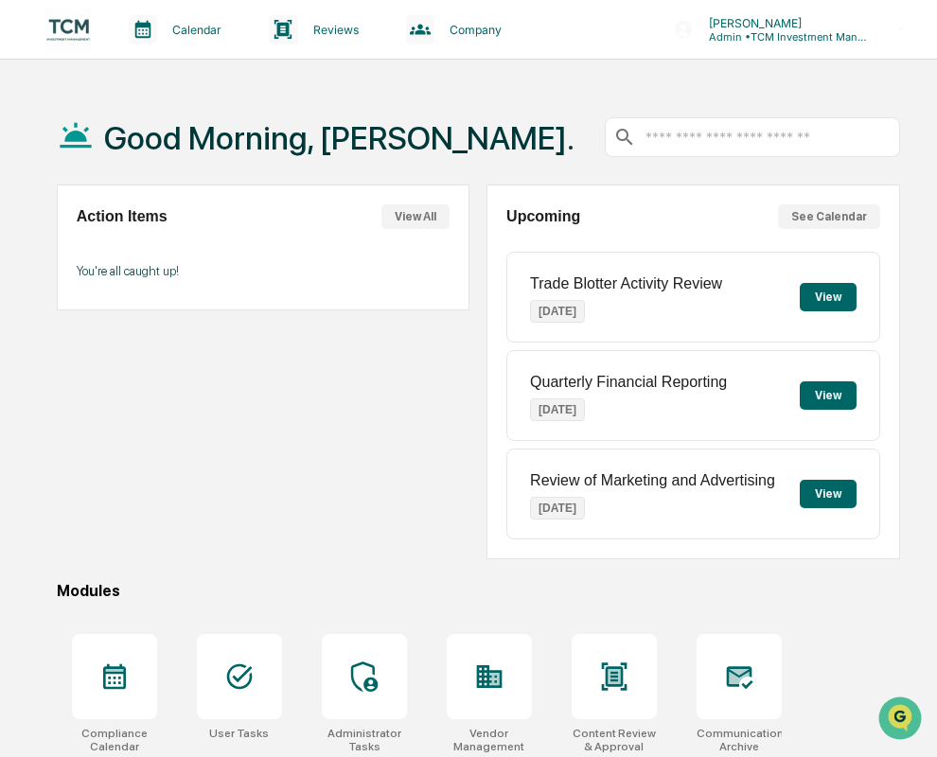
click at [846, 215] on button "See Calendar" at bounding box center [829, 216] width 102 height 25
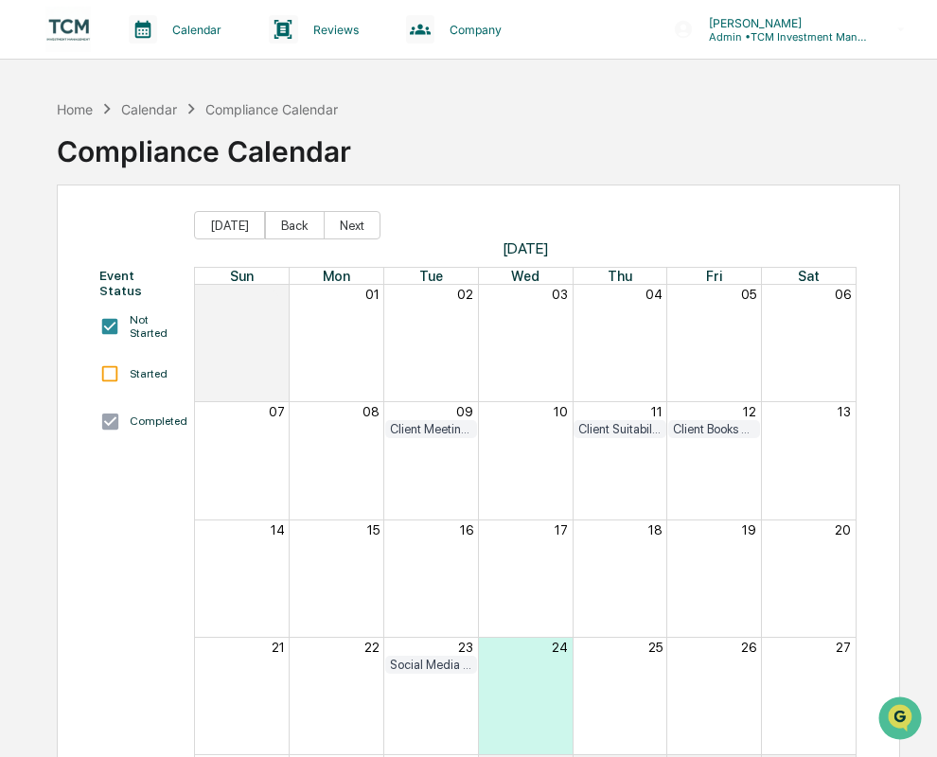
click at [421, 663] on div "Social Media Review" at bounding box center [431, 665] width 83 height 14
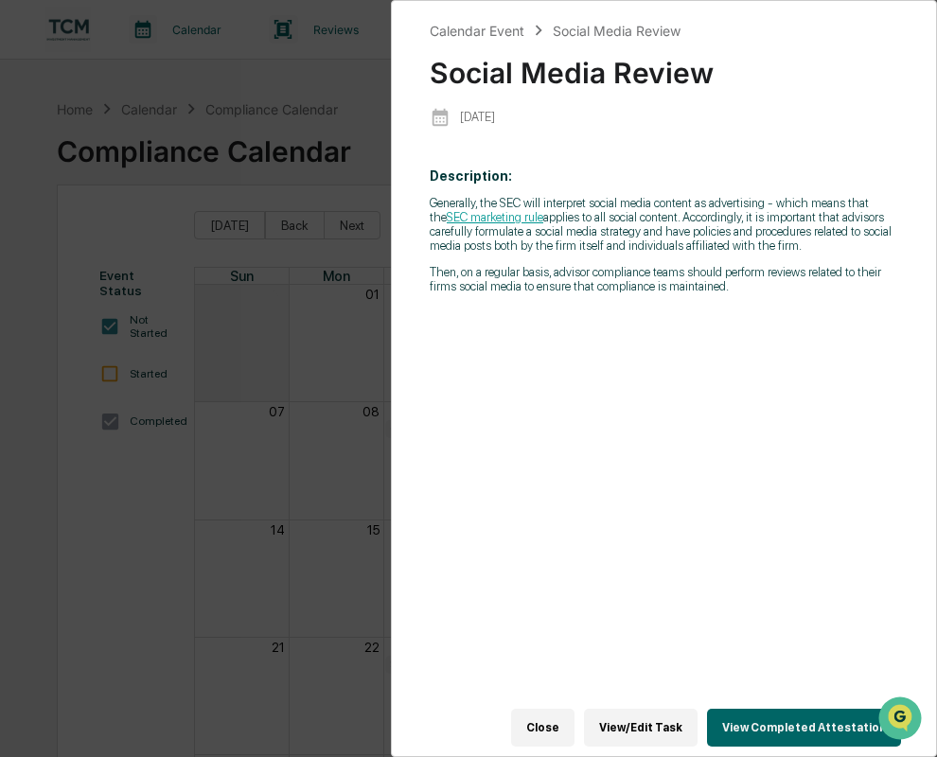
click at [695, 724] on button "View/Edit Task" at bounding box center [641, 728] width 114 height 38
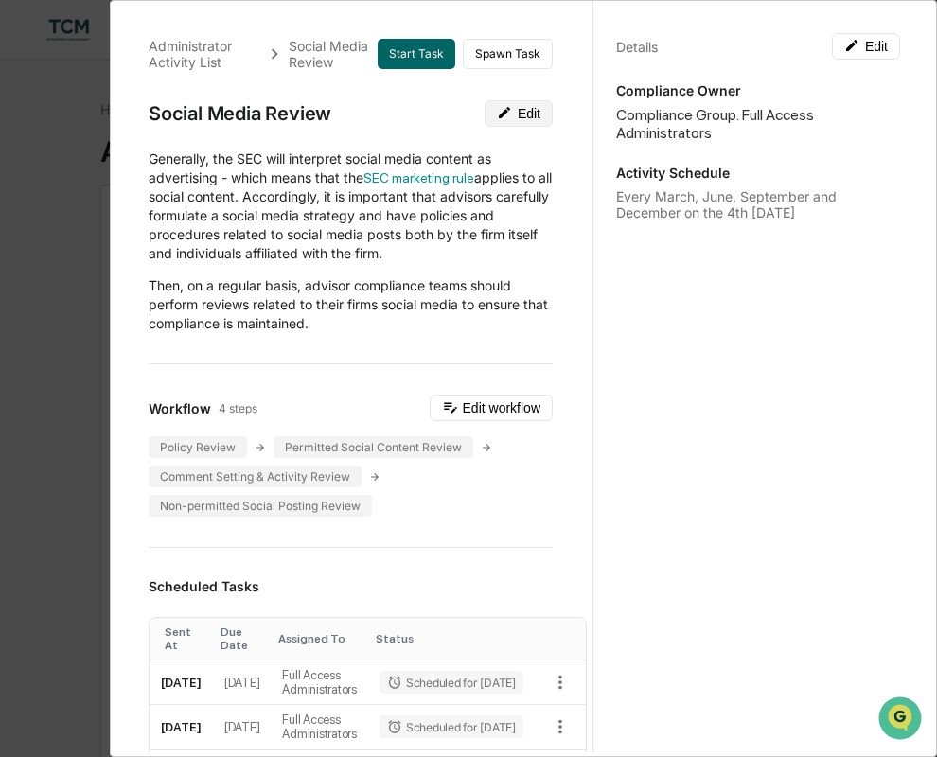
click at [528, 120] on button "Edit" at bounding box center [519, 113] width 68 height 27
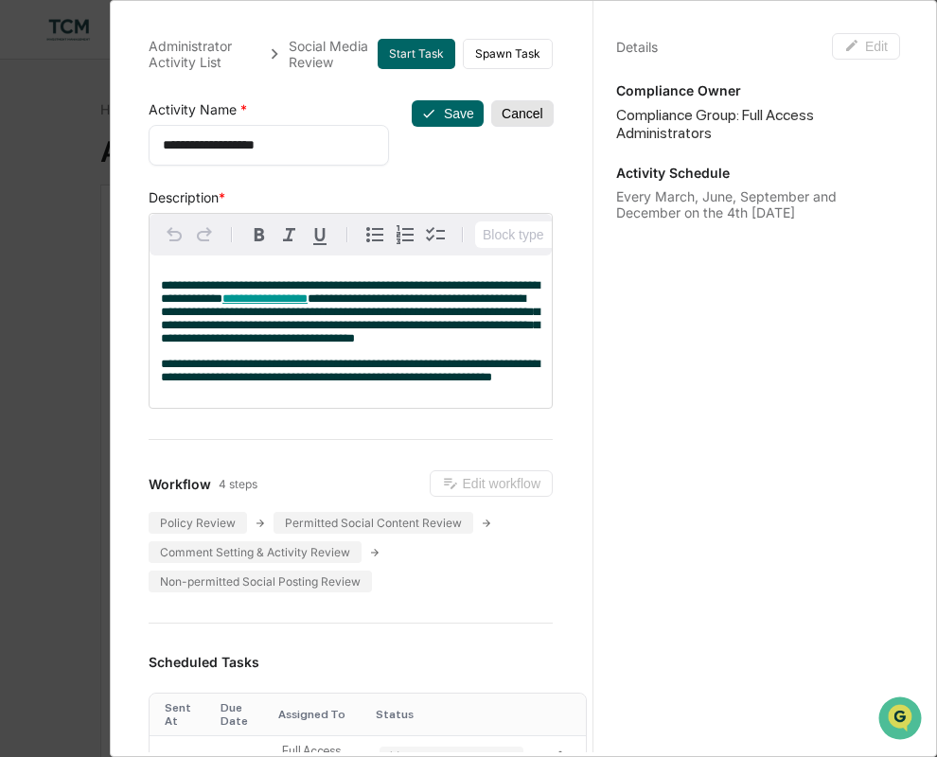
click at [528, 120] on button "Cancel" at bounding box center [522, 113] width 62 height 27
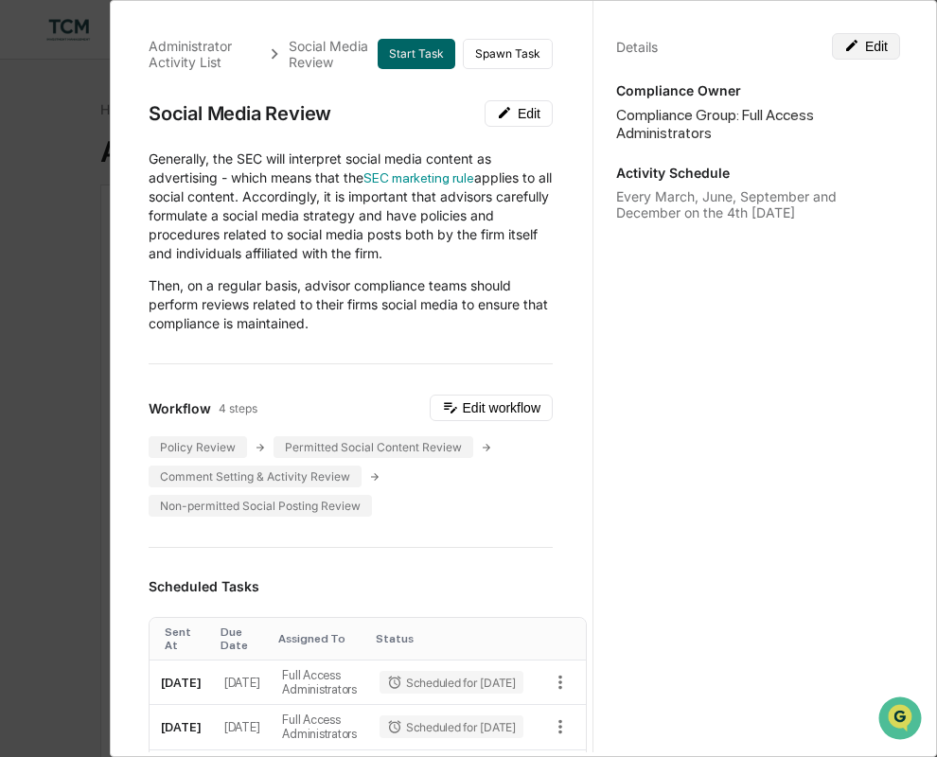
click at [875, 46] on button "Edit" at bounding box center [866, 46] width 68 height 27
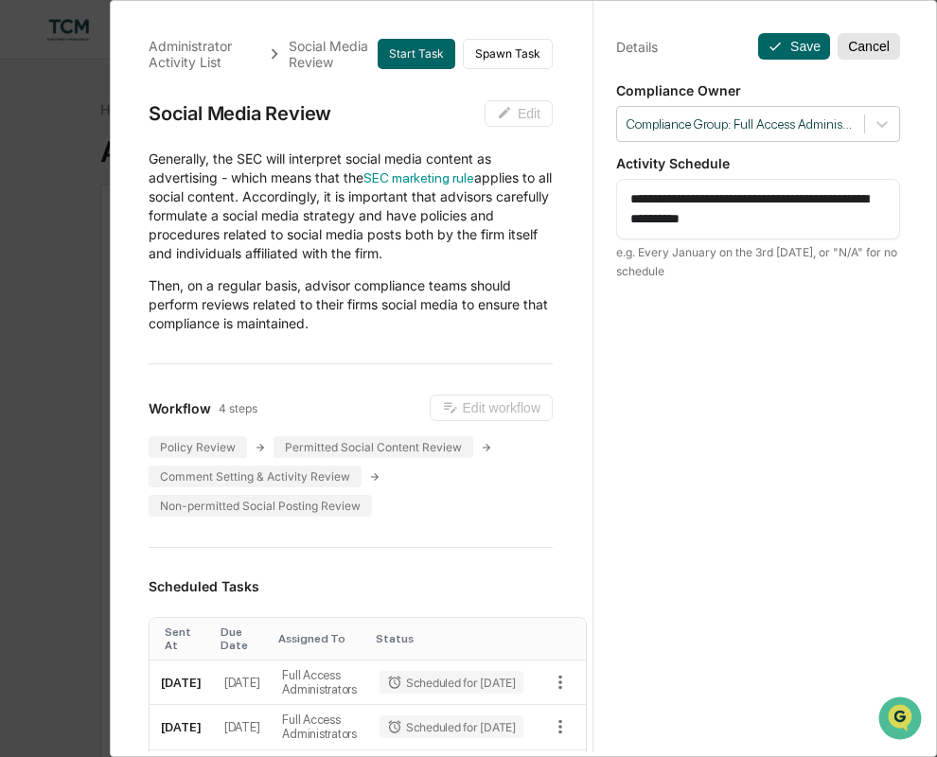
click at [872, 46] on button "Cancel" at bounding box center [869, 46] width 62 height 27
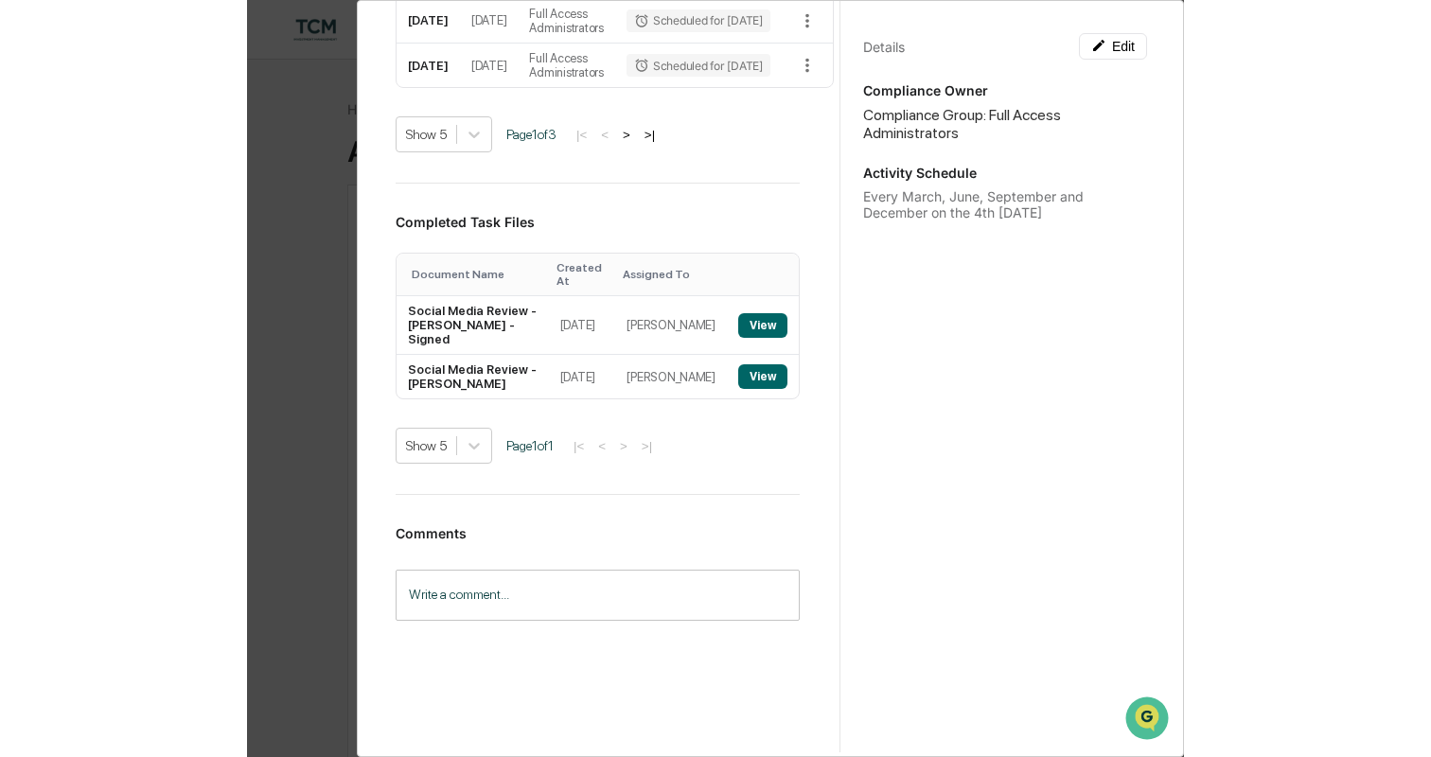
scroll to position [795, 0]
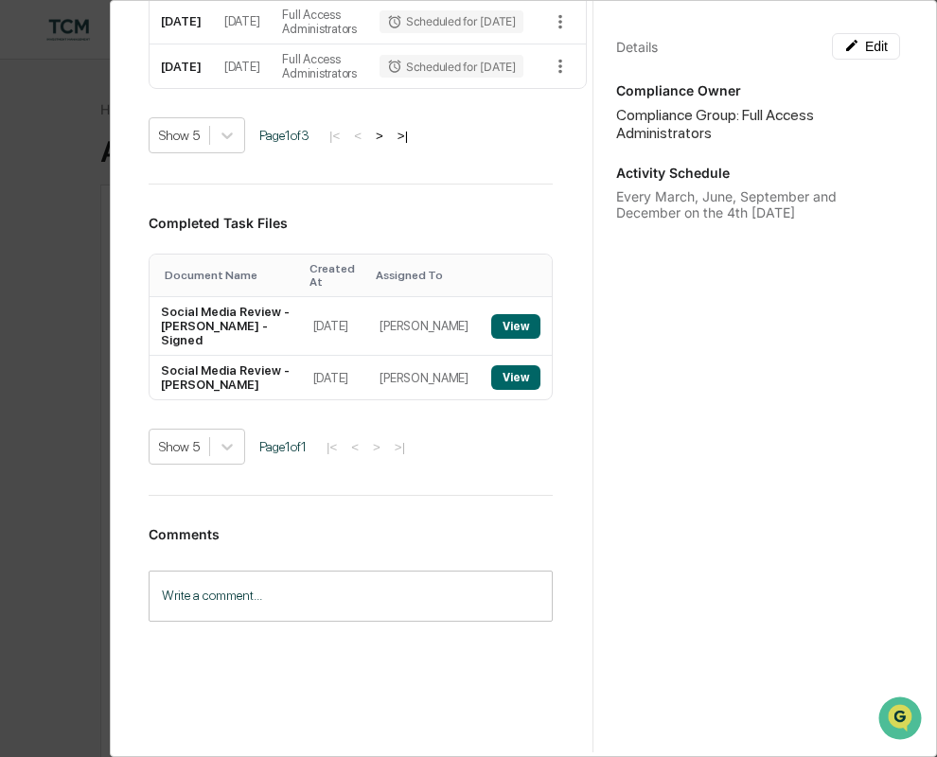
click at [82, 328] on div "Administrator Activity List Social Media Review Start Task Spawn Task Social Me…" at bounding box center [468, 378] width 937 height 757
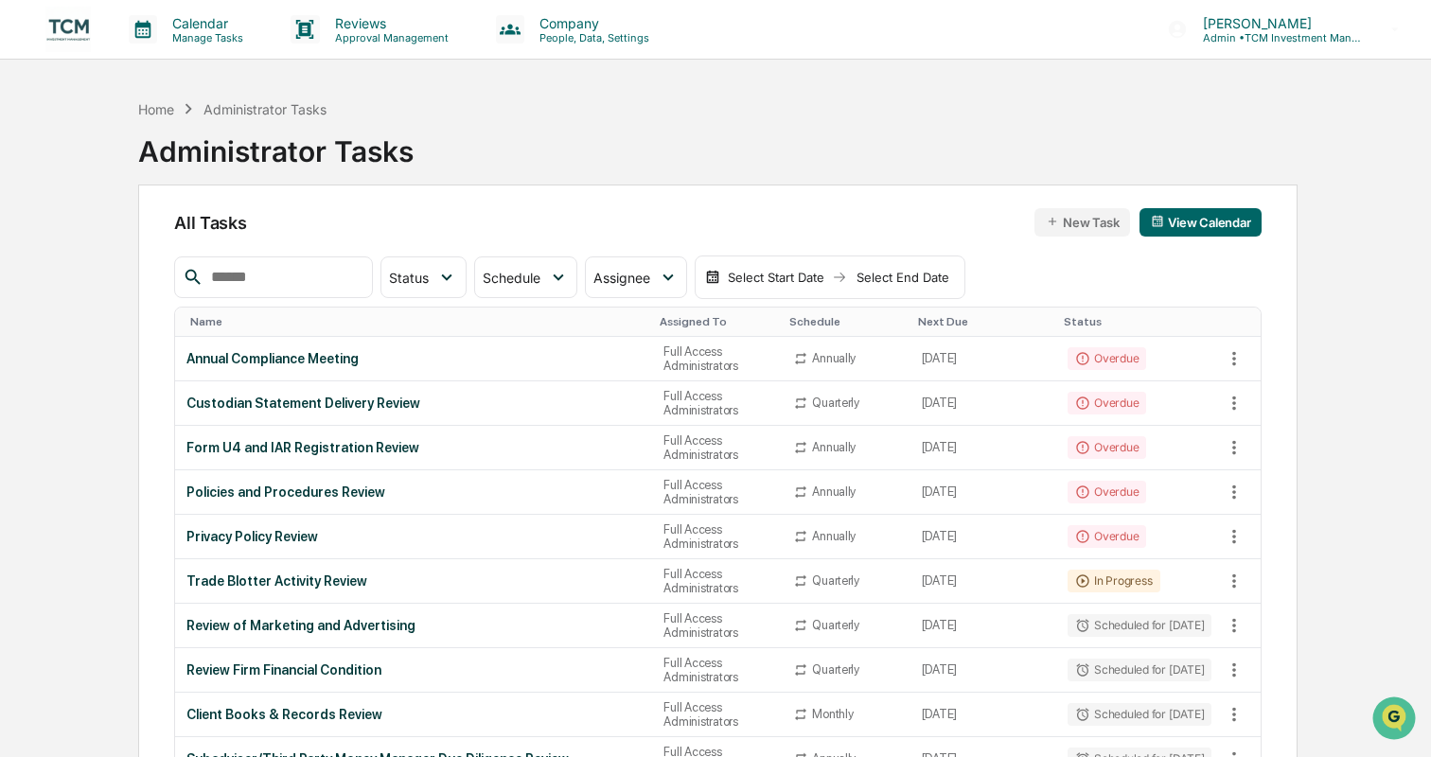
click at [85, 37] on img at bounding box center [67, 29] width 45 height 45
